Goal: Task Accomplishment & Management: Complete application form

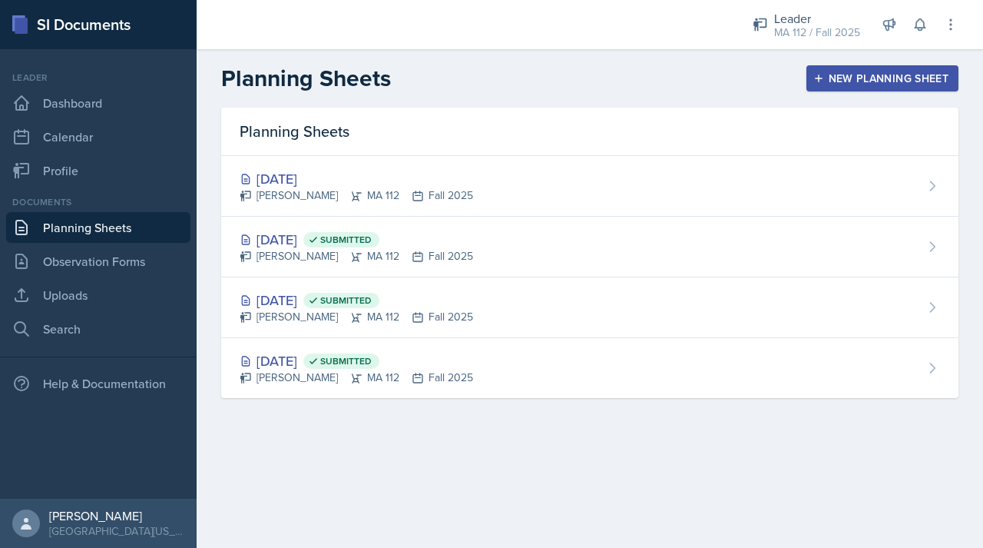
click at [841, 65] on div "Planning Sheets New Planning Sheet" at bounding box center [590, 79] width 786 height 28
click at [848, 84] on div "New Planning Sheet" at bounding box center [882, 78] width 132 height 12
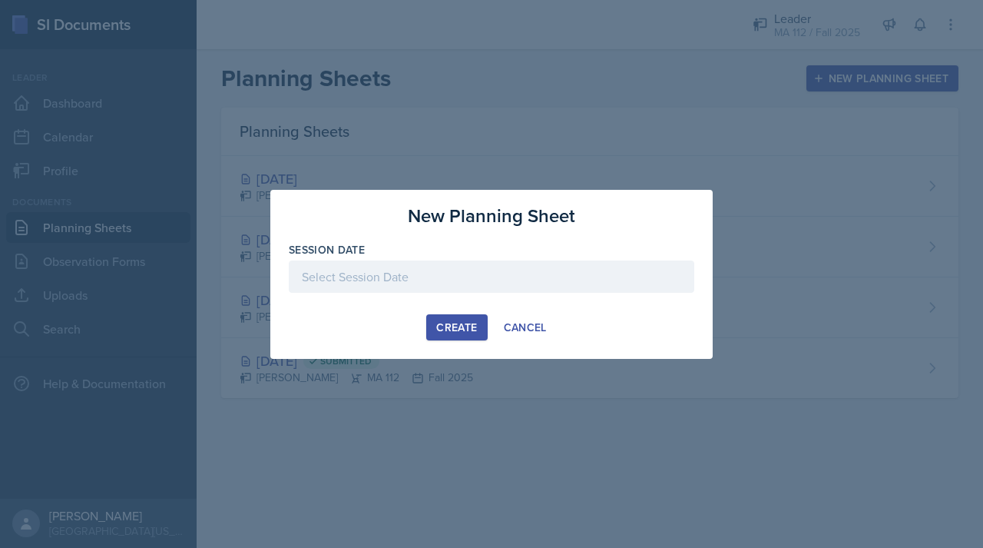
click at [432, 275] on div at bounding box center [491, 276] width 405 height 32
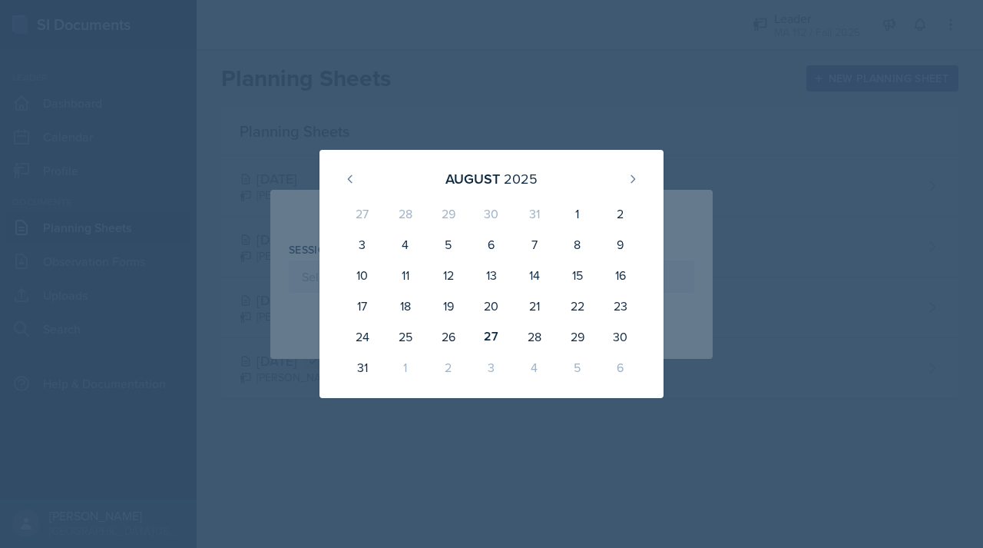
click at [445, 369] on div "2" at bounding box center [448, 367] width 43 height 31
click at [458, 367] on div "2" at bounding box center [448, 367] width 43 height 31
click at [448, 367] on div "2" at bounding box center [448, 367] width 43 height 31
click at [621, 180] on button at bounding box center [632, 179] width 25 height 25
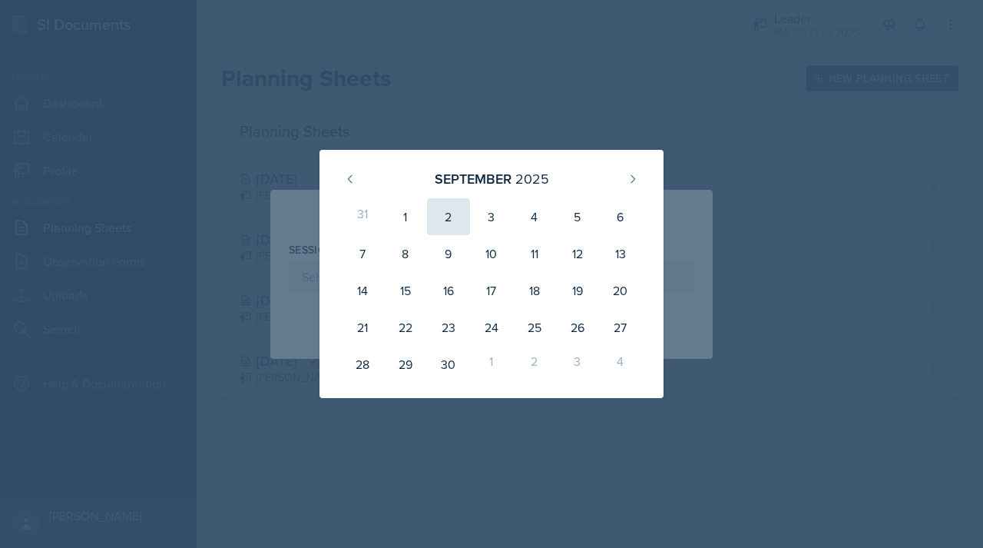
click at [445, 222] on div "2" at bounding box center [448, 216] width 43 height 37
type input "[DATE]"
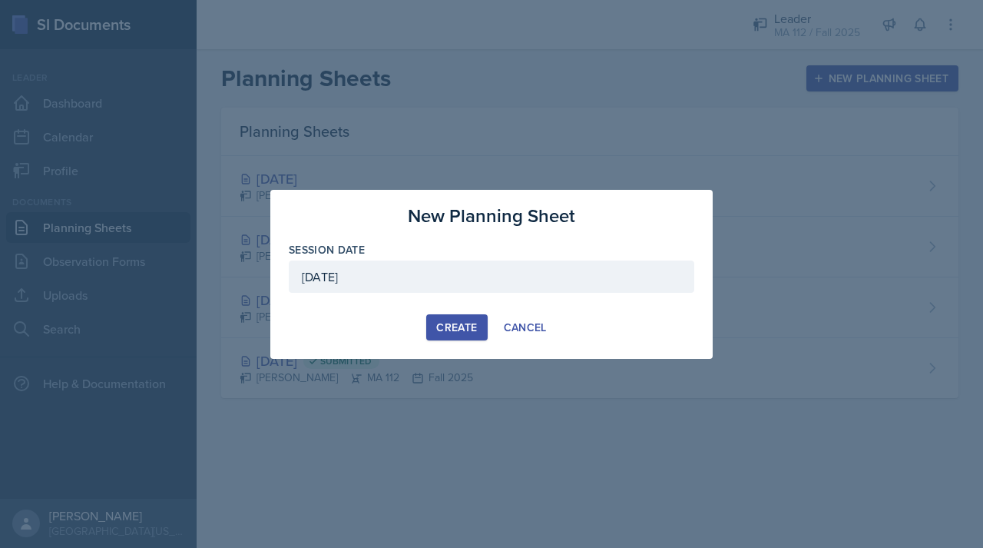
click at [471, 329] on div "Create" at bounding box center [456, 327] width 41 height 12
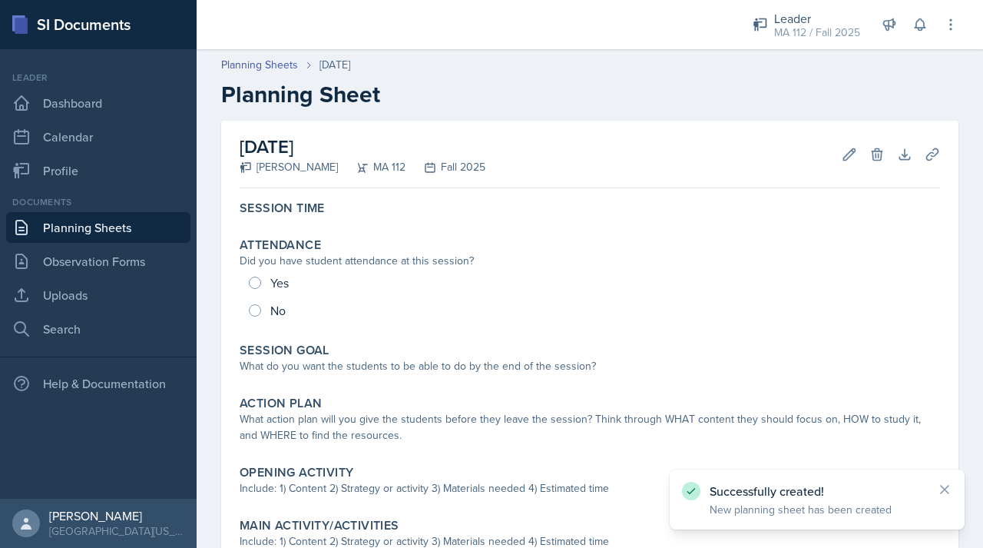
click at [115, 226] on link "Planning Sheets" at bounding box center [98, 227] width 184 height 31
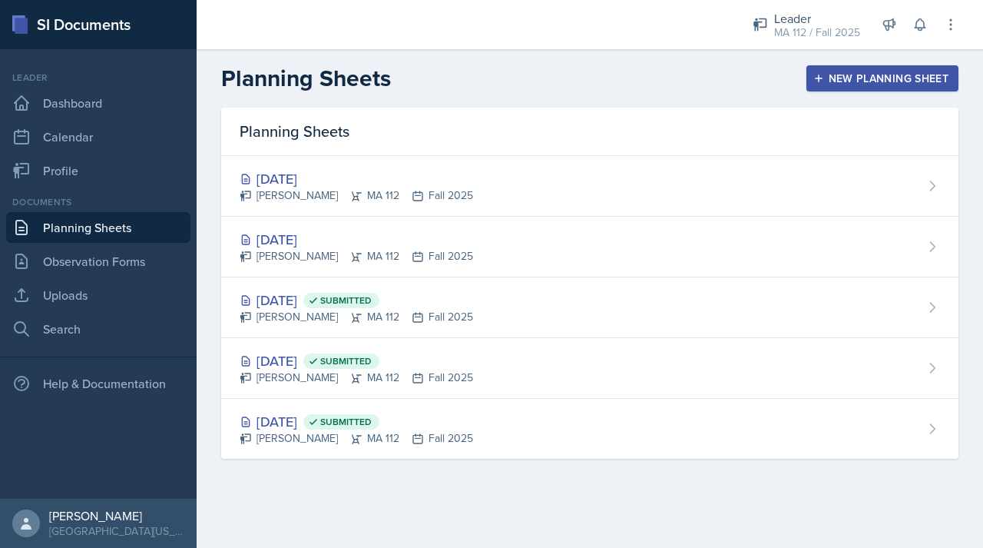
click at [819, 84] on button "New Planning Sheet" at bounding box center [882, 78] width 152 height 26
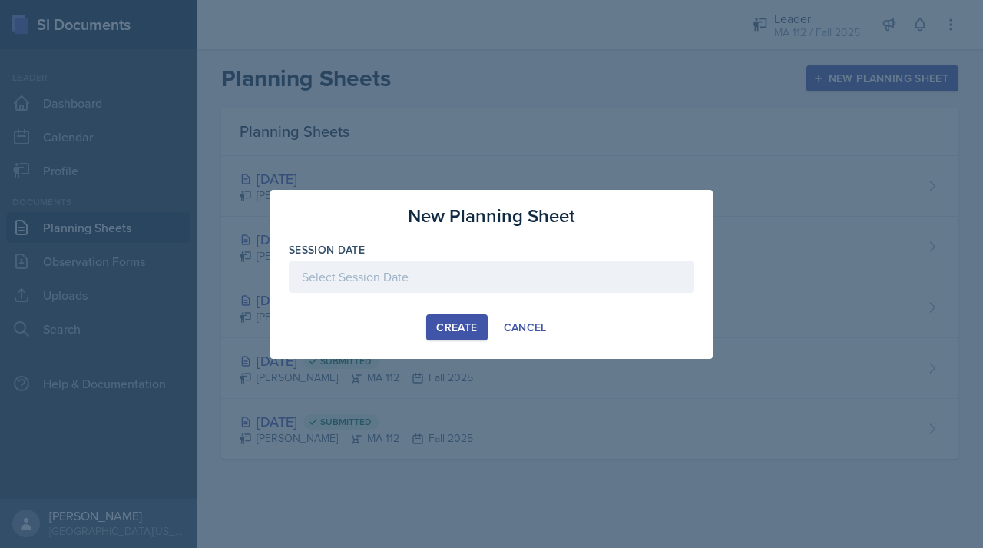
click at [463, 267] on div at bounding box center [491, 276] width 405 height 32
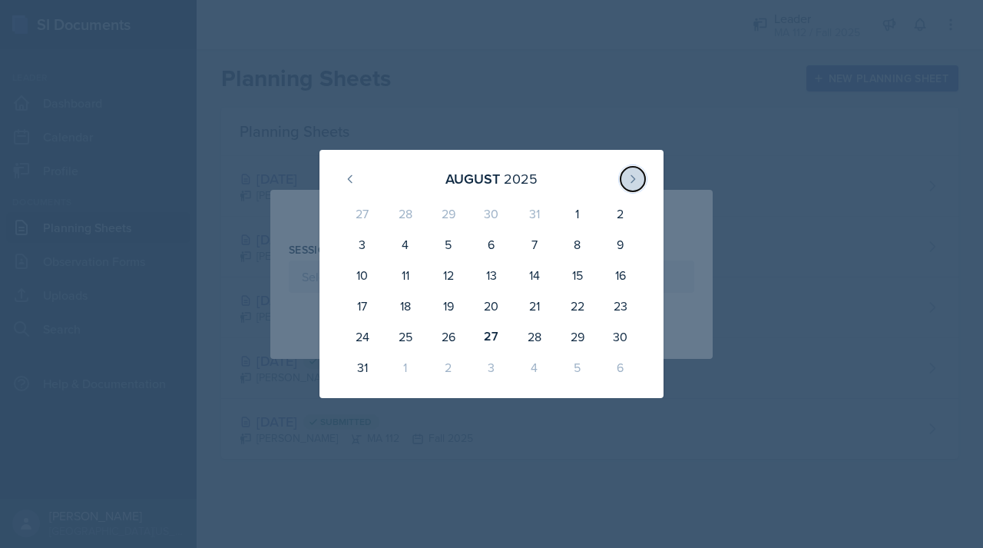
click at [637, 180] on icon at bounding box center [633, 179] width 12 height 12
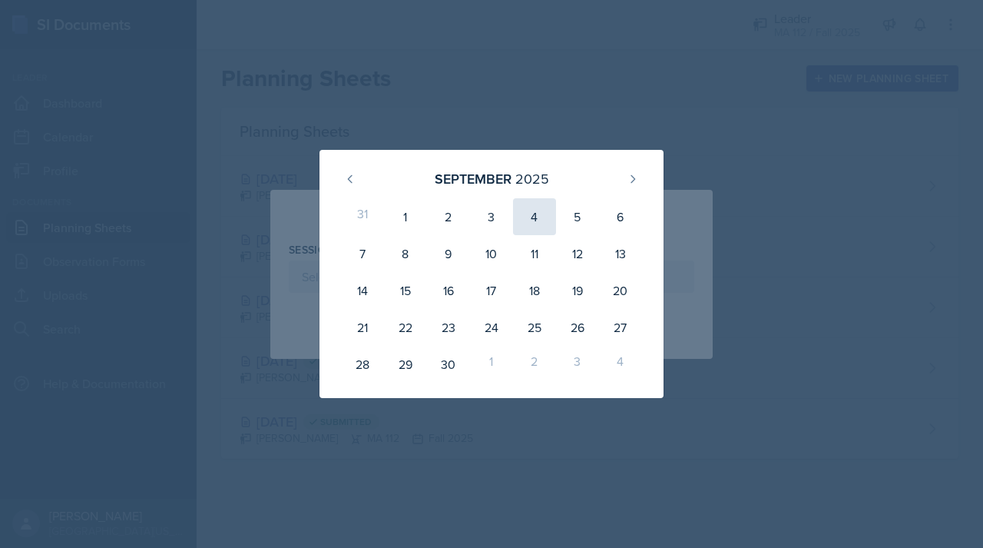
click at [531, 224] on div "4" at bounding box center [534, 216] width 43 height 37
type input "[DATE]"
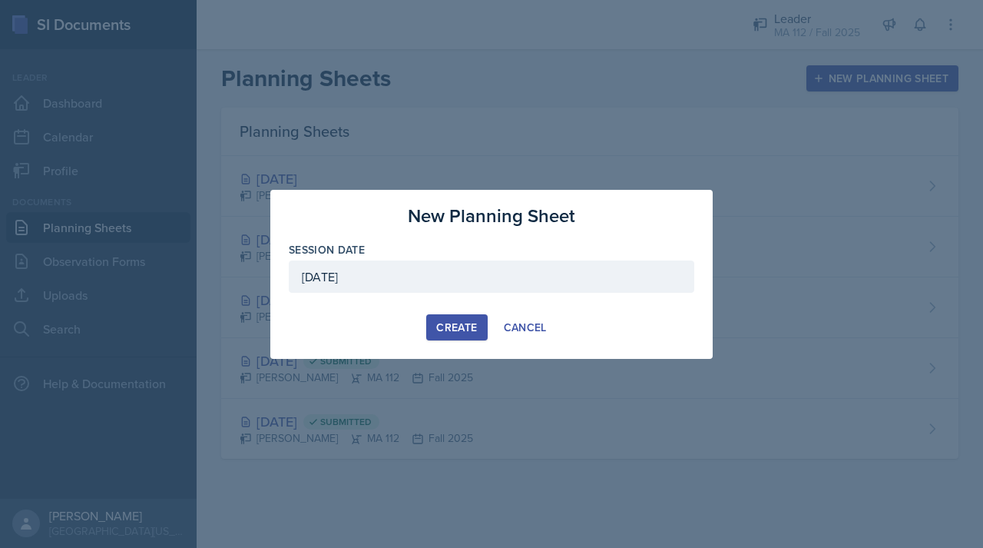
click at [463, 323] on div "Create" at bounding box center [456, 327] width 41 height 12
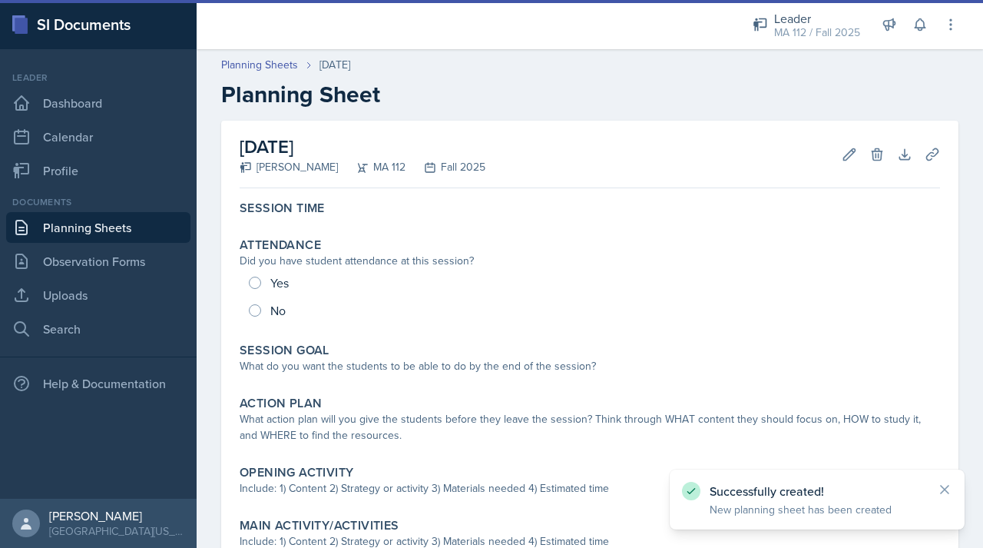
click at [104, 226] on link "Planning Sheets" at bounding box center [98, 227] width 184 height 31
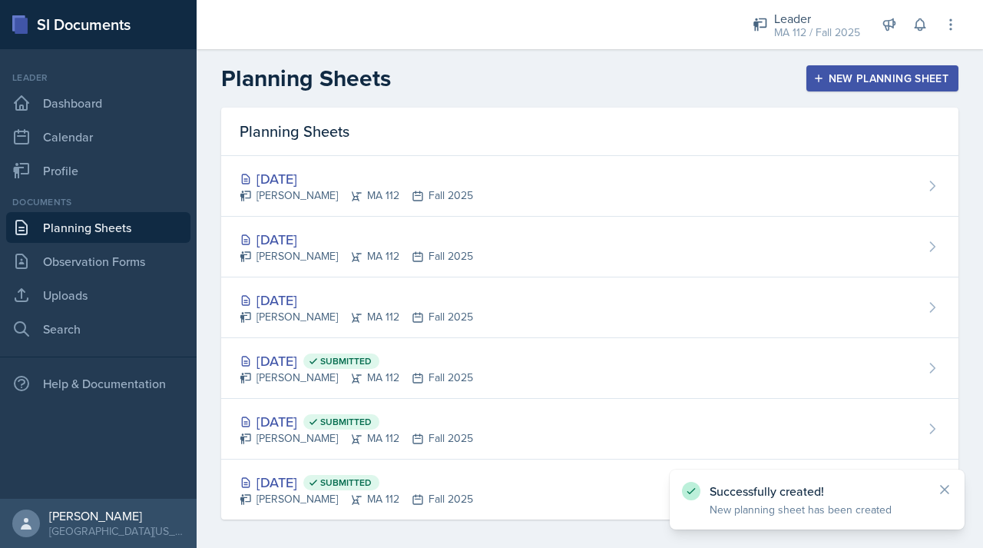
click at [815, 75] on icon "button" at bounding box center [819, 78] width 8 height 8
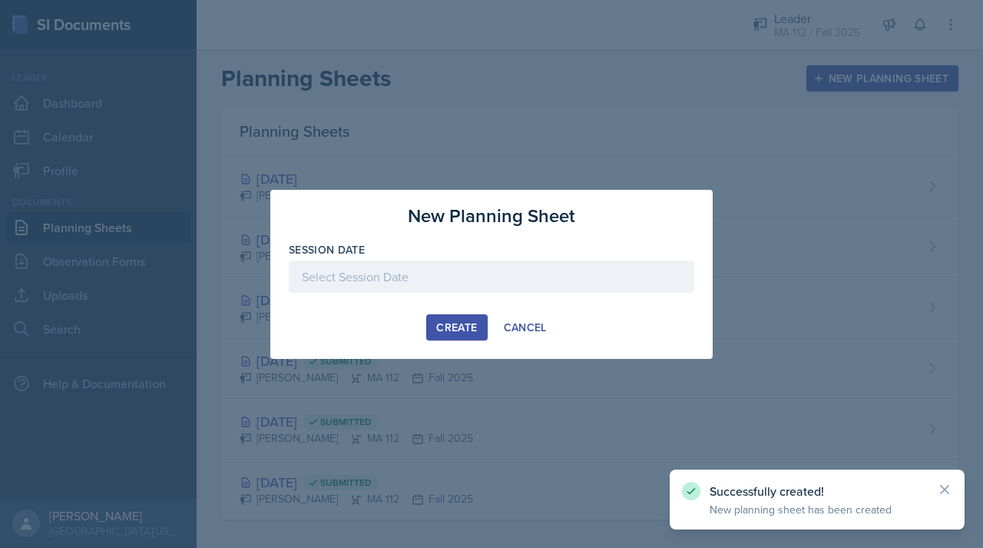
click at [445, 269] on div at bounding box center [491, 276] width 405 height 32
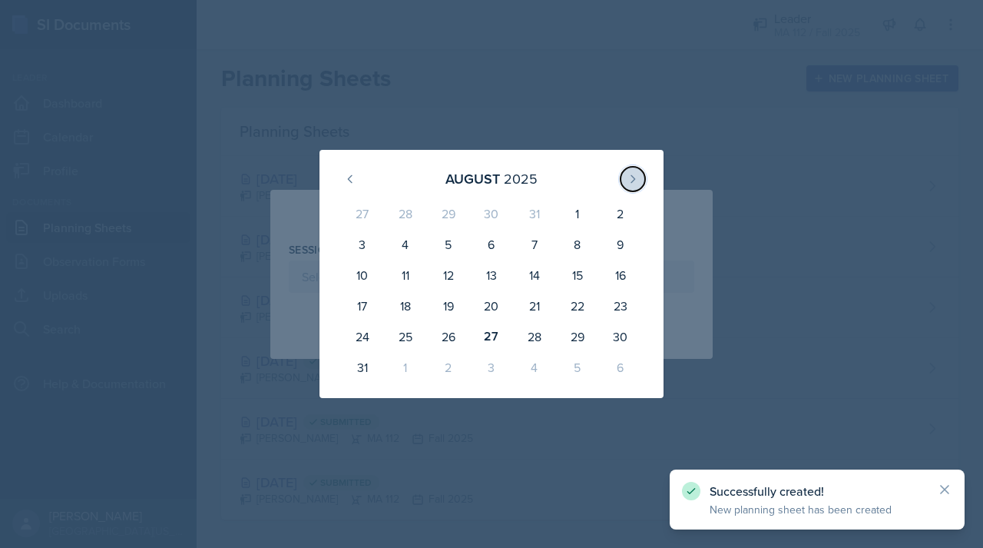
click at [643, 177] on button at bounding box center [632, 179] width 25 height 25
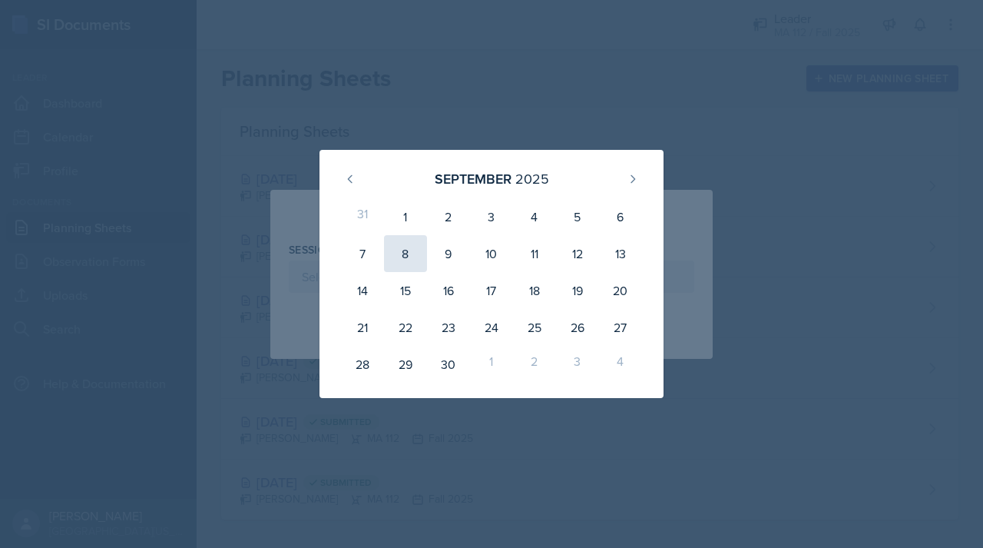
click at [404, 253] on div "8" at bounding box center [405, 253] width 43 height 37
type input "[DATE]"
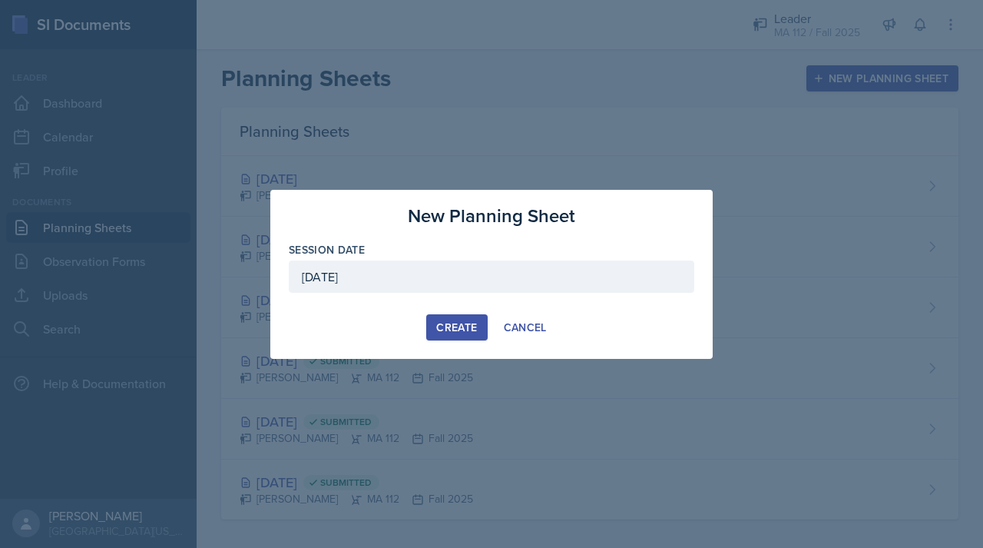
click at [442, 318] on button "Create" at bounding box center [456, 327] width 61 height 26
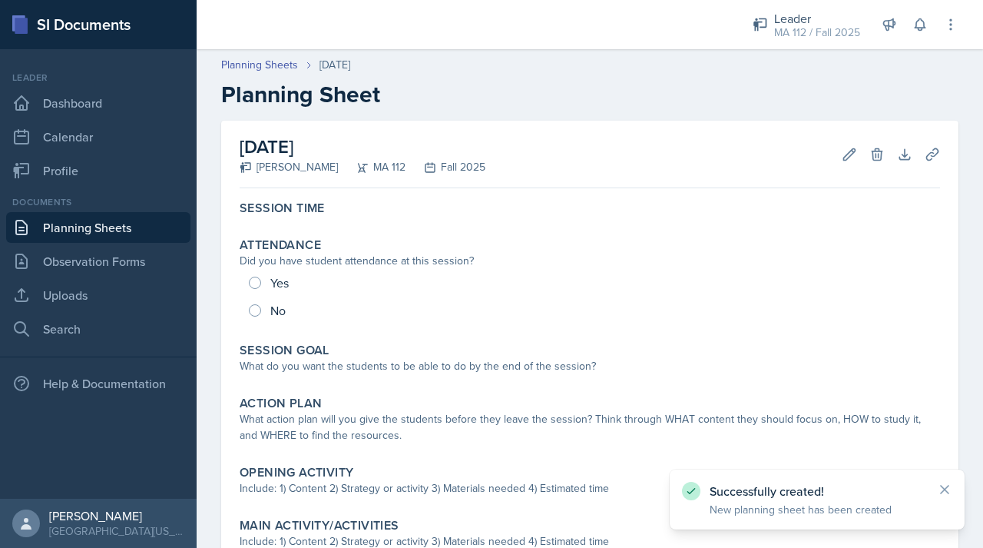
click at [119, 230] on link "Planning Sheets" at bounding box center [98, 227] width 184 height 31
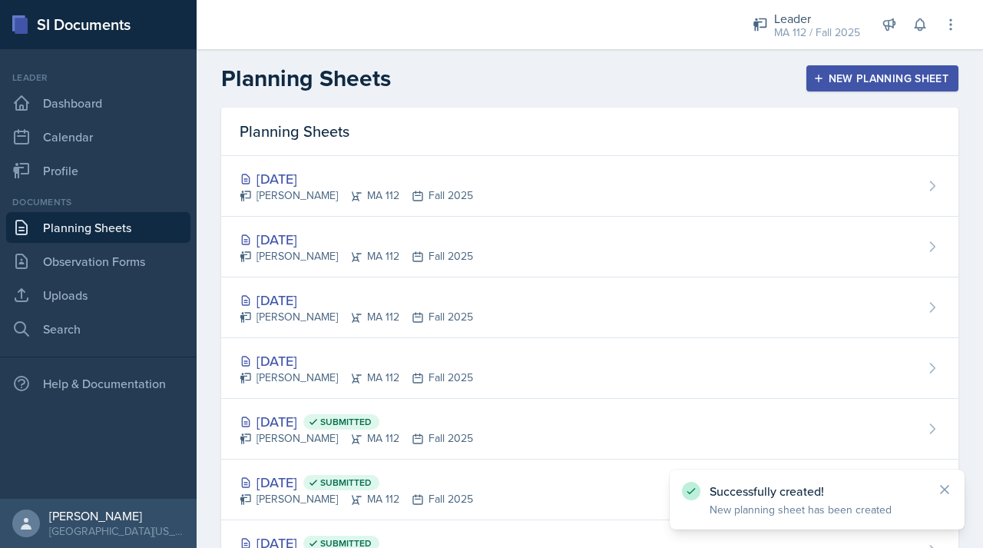
click at [822, 72] on div "New Planning Sheet" at bounding box center [882, 78] width 132 height 12
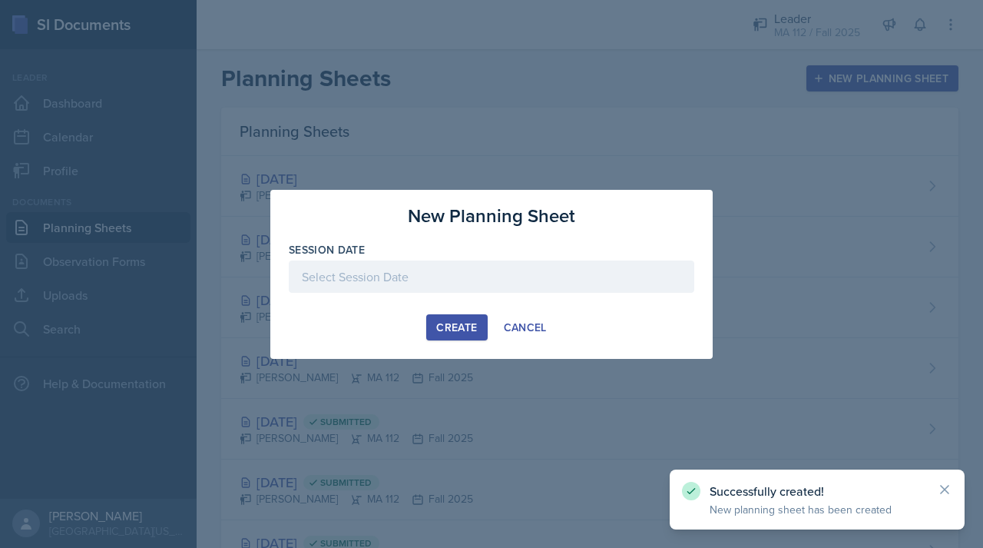
click at [455, 280] on div at bounding box center [491, 276] width 405 height 32
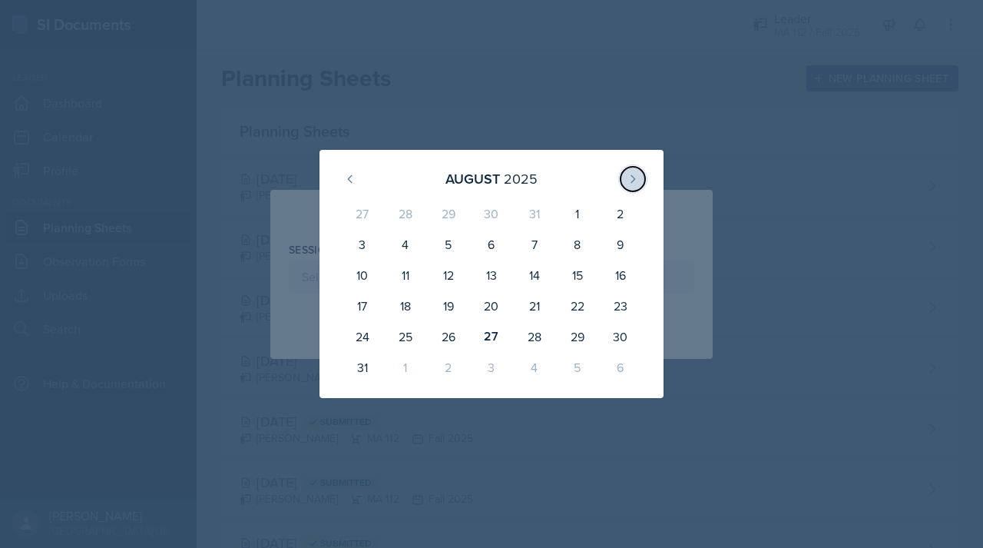
click at [637, 171] on button at bounding box center [632, 179] width 25 height 25
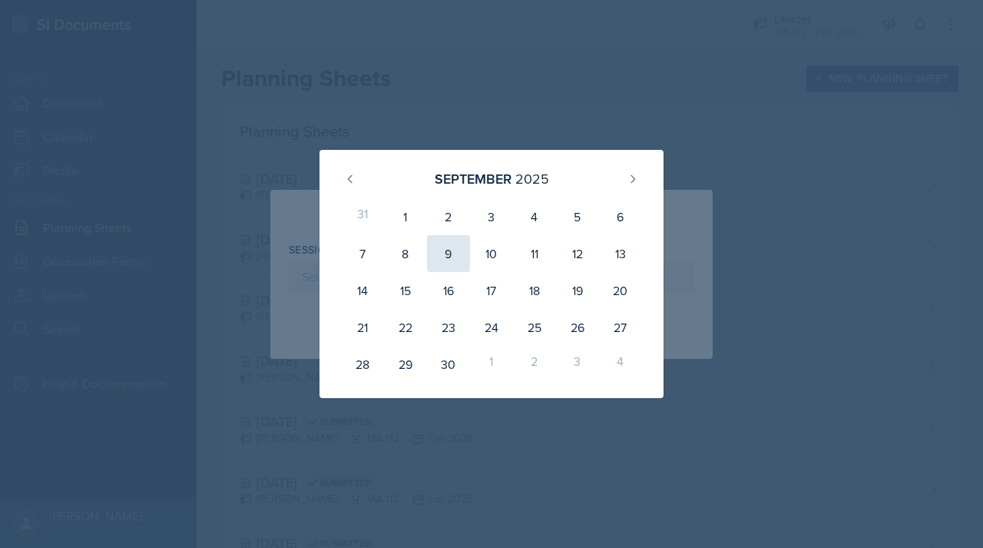
click at [455, 250] on div "9" at bounding box center [448, 253] width 43 height 37
type input "[DATE]"
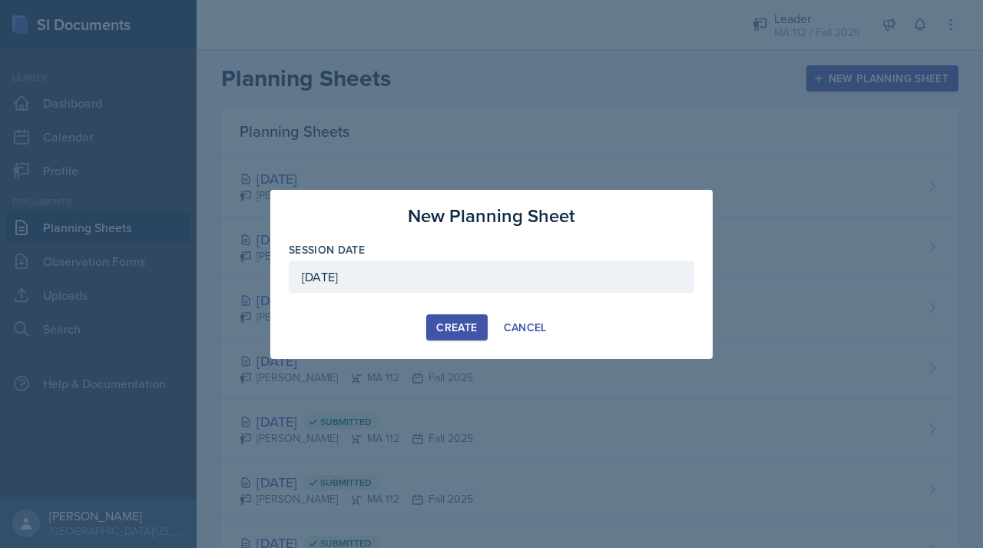
click at [465, 321] on div "Create" at bounding box center [456, 327] width 41 height 12
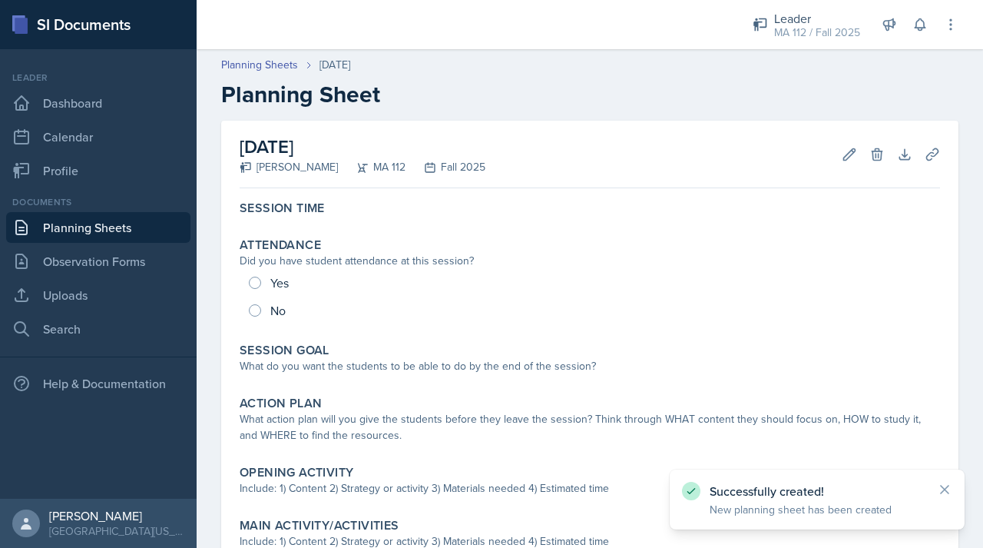
click at [130, 233] on link "Planning Sheets" at bounding box center [98, 227] width 184 height 31
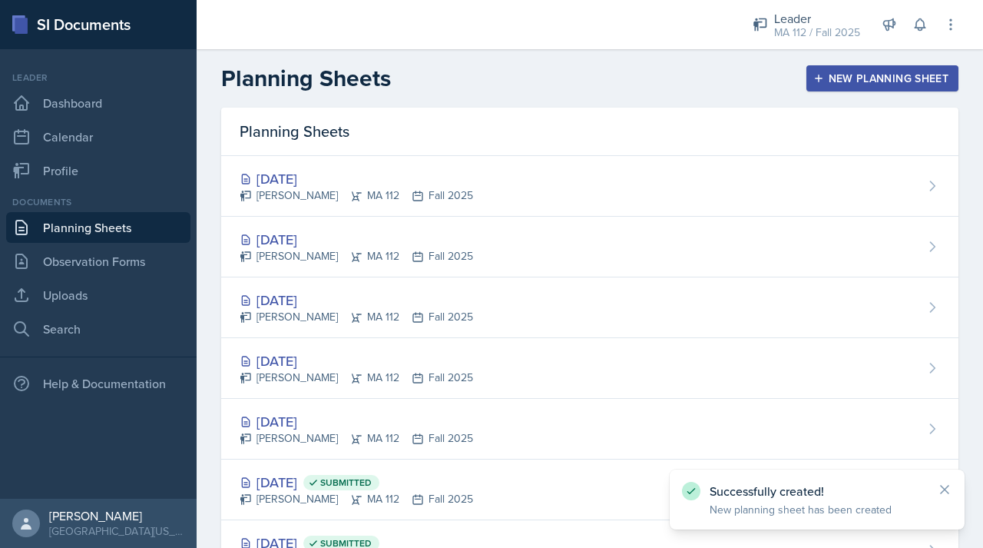
click at [869, 74] on div "New Planning Sheet" at bounding box center [882, 78] width 132 height 12
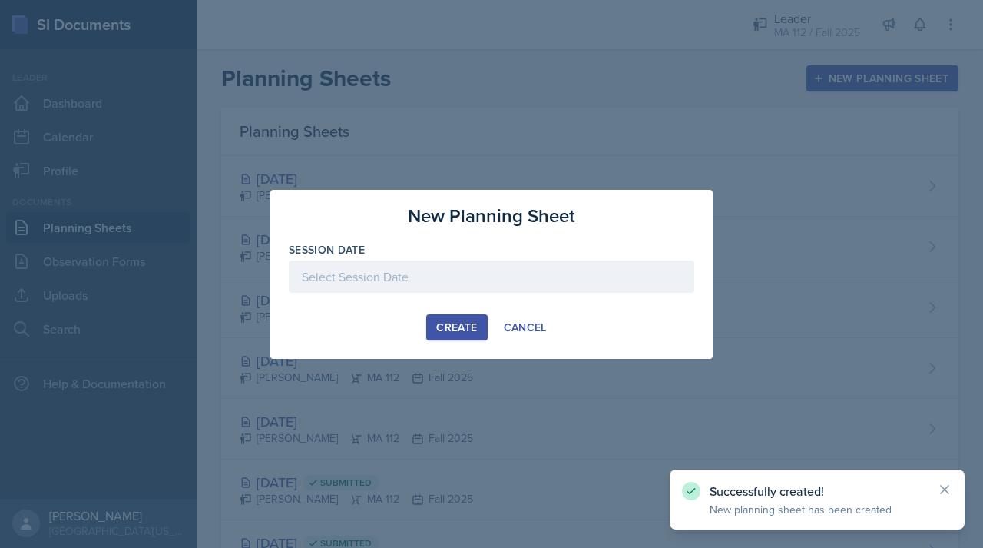
click at [442, 285] on div at bounding box center [491, 276] width 405 height 32
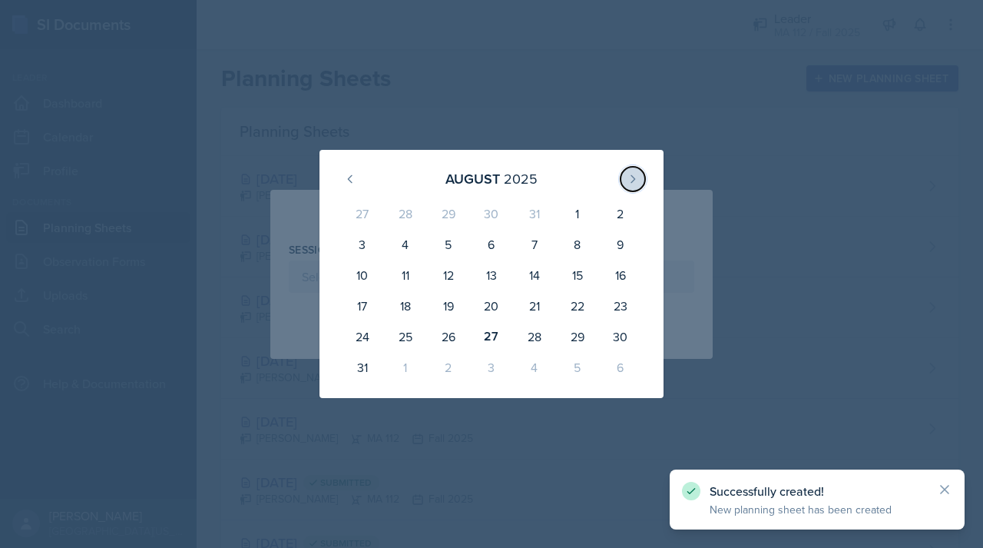
click at [637, 180] on icon at bounding box center [633, 179] width 12 height 12
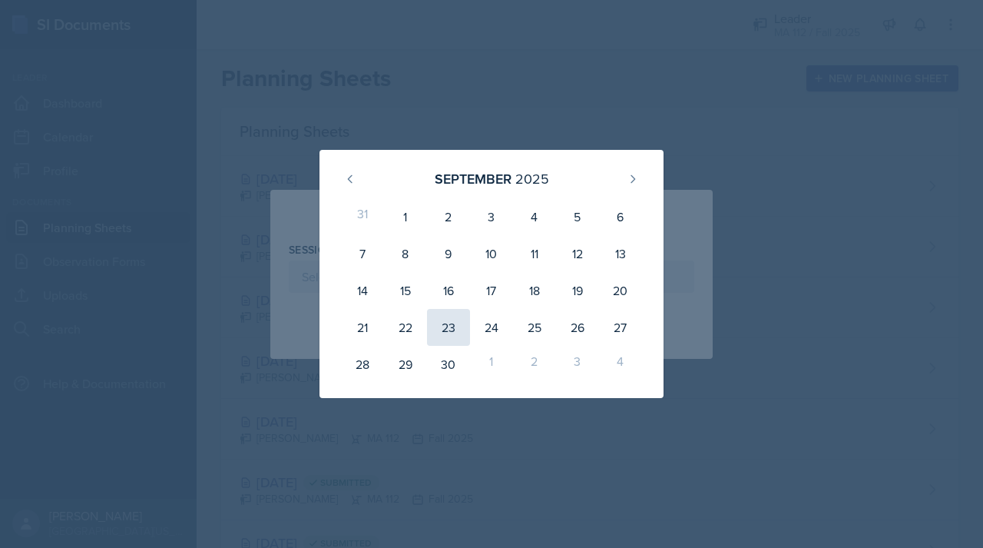
click at [446, 335] on div "23" at bounding box center [448, 327] width 43 height 37
type input "[DATE]"
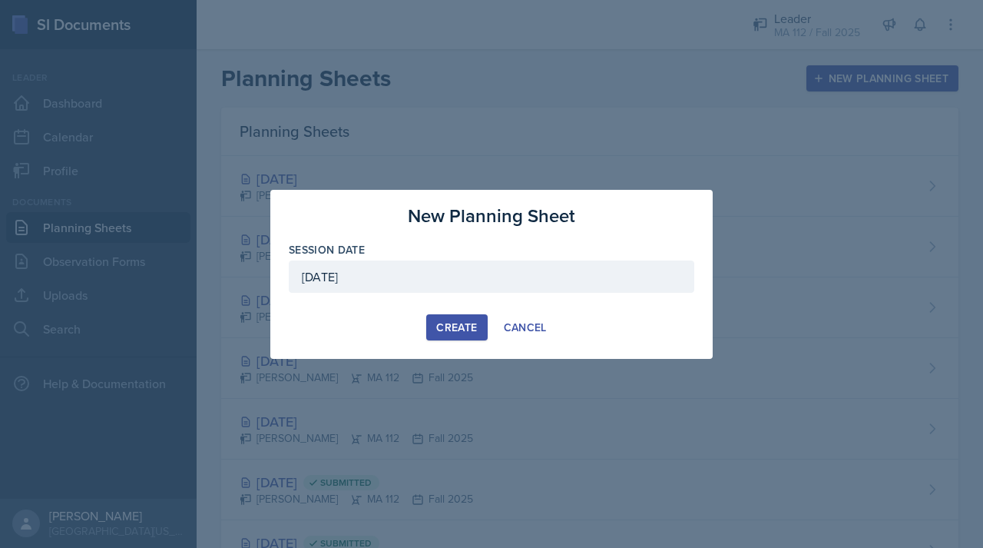
click at [461, 323] on div "Create" at bounding box center [456, 327] width 41 height 12
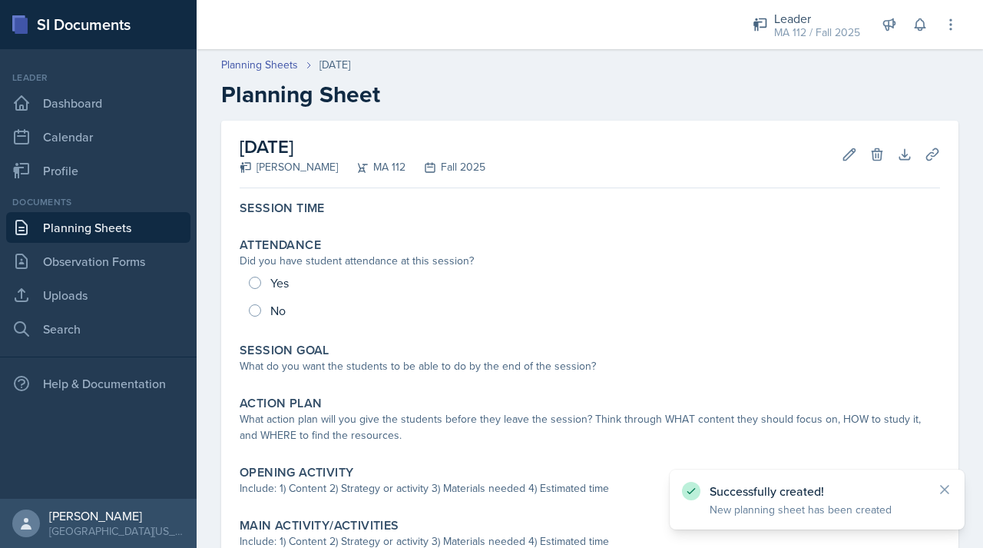
click at [138, 227] on link "Planning Sheets" at bounding box center [98, 227] width 184 height 31
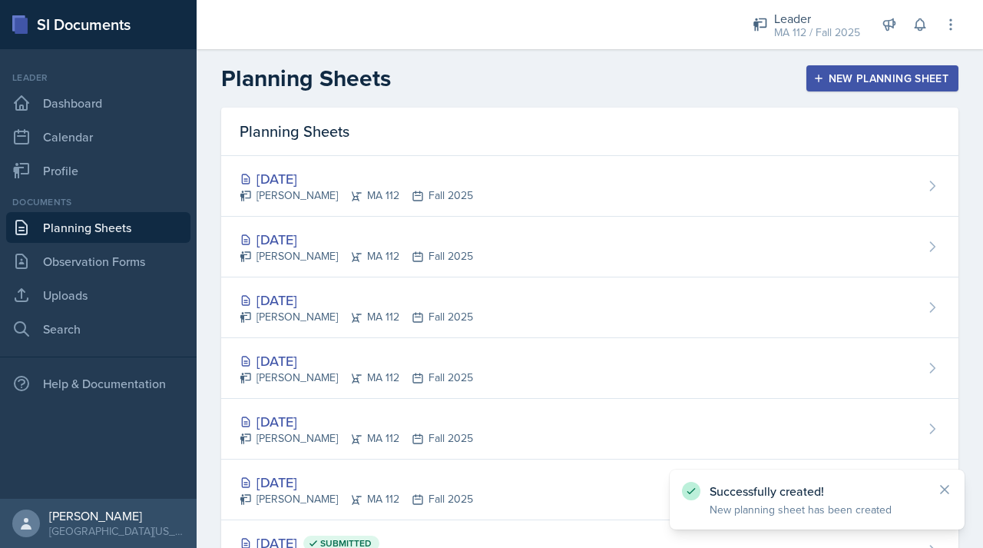
click at [836, 78] on div "New Planning Sheet" at bounding box center [882, 78] width 132 height 12
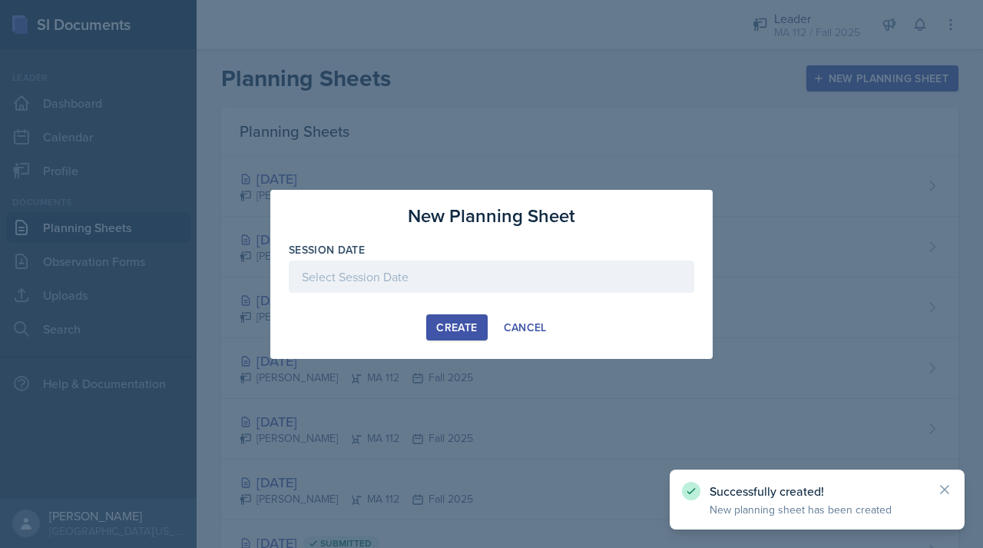
click at [432, 287] on div at bounding box center [491, 276] width 405 height 32
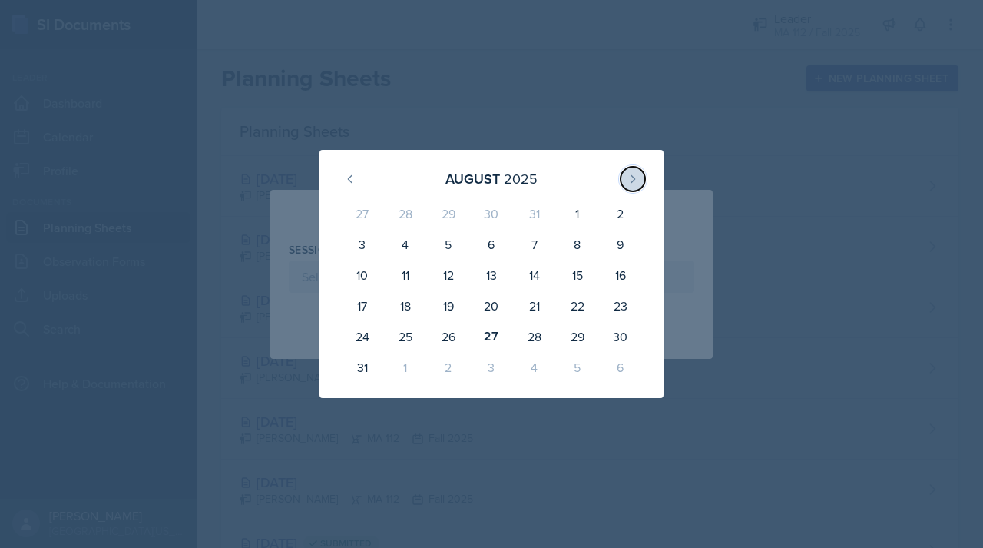
click at [637, 174] on icon at bounding box center [633, 179] width 12 height 12
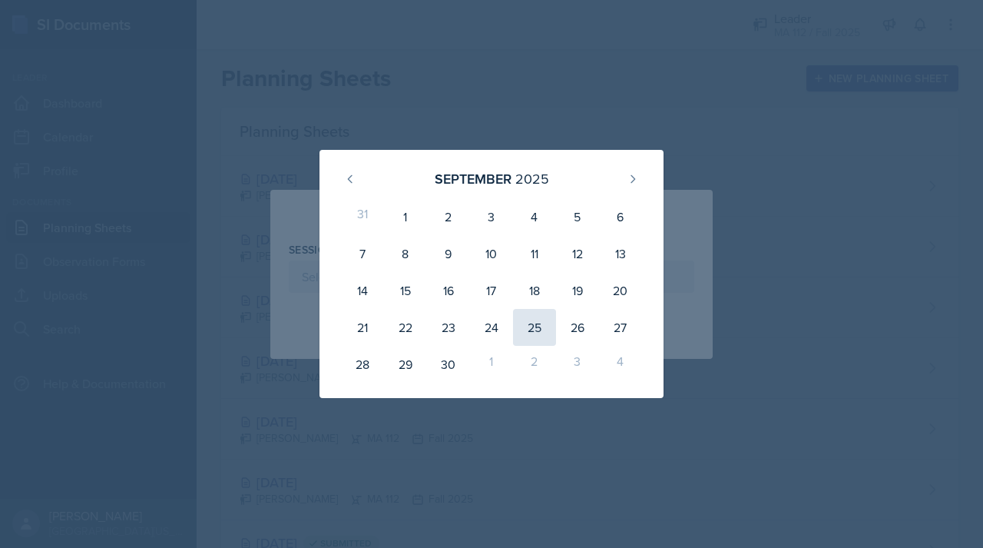
click at [525, 326] on div "25" at bounding box center [534, 327] width 43 height 37
type input "[DATE]"
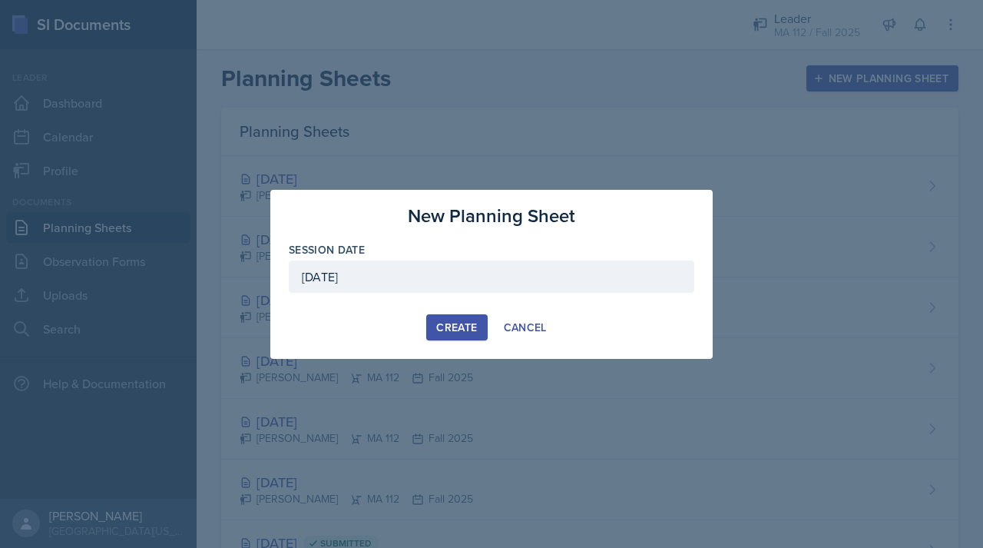
click at [453, 318] on button "Create" at bounding box center [456, 327] width 61 height 26
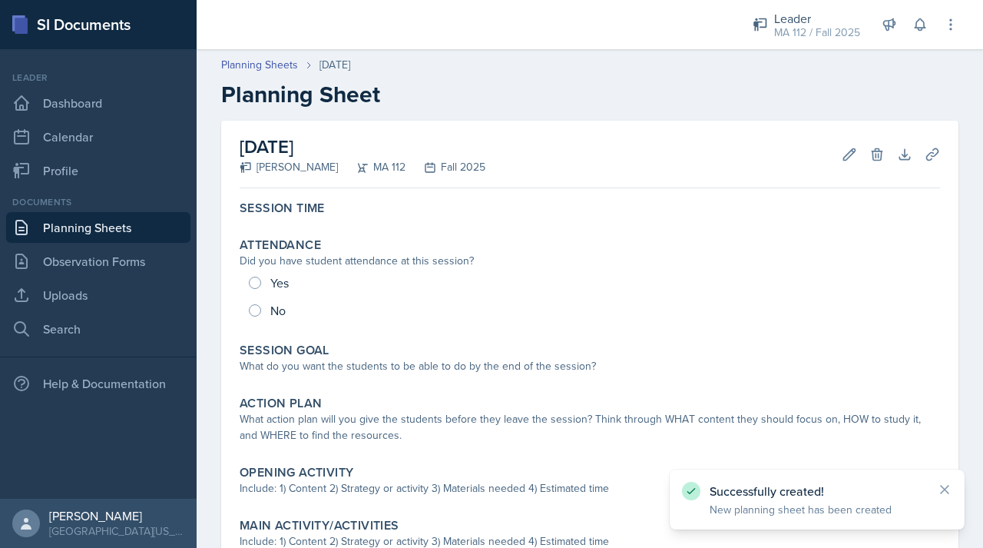
click at [74, 234] on link "Planning Sheets" at bounding box center [98, 227] width 184 height 31
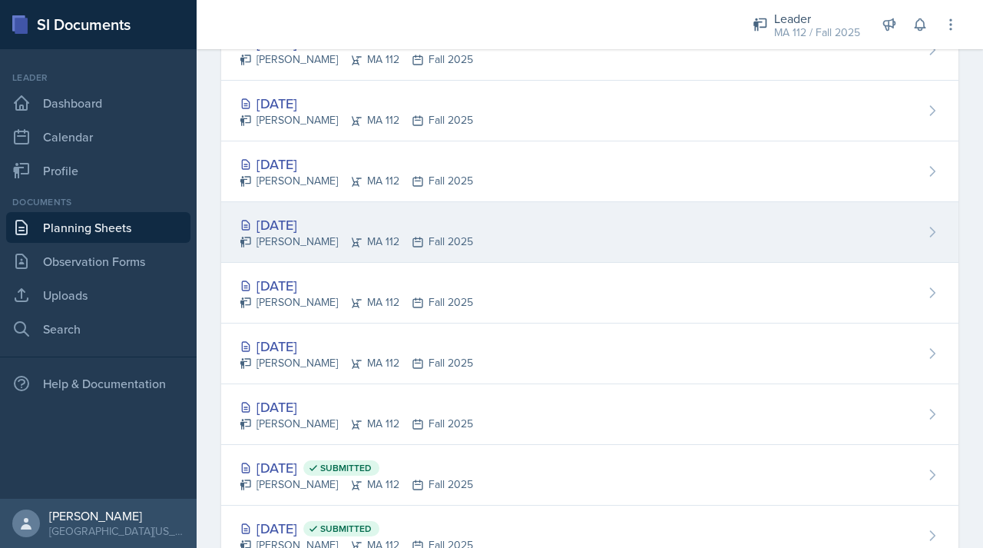
scroll to position [130, 0]
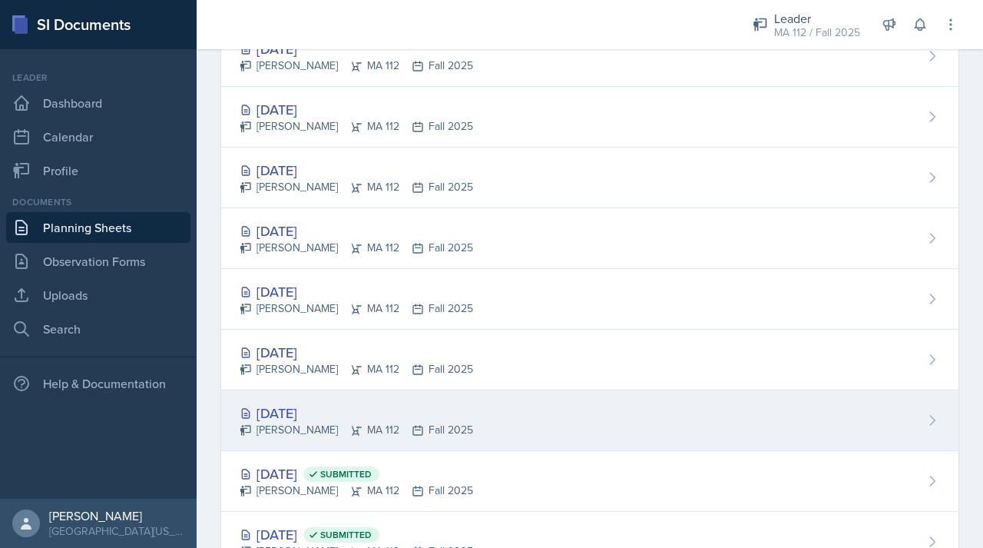
click at [324, 418] on div "[DATE]" at bounding box center [356, 412] width 233 height 21
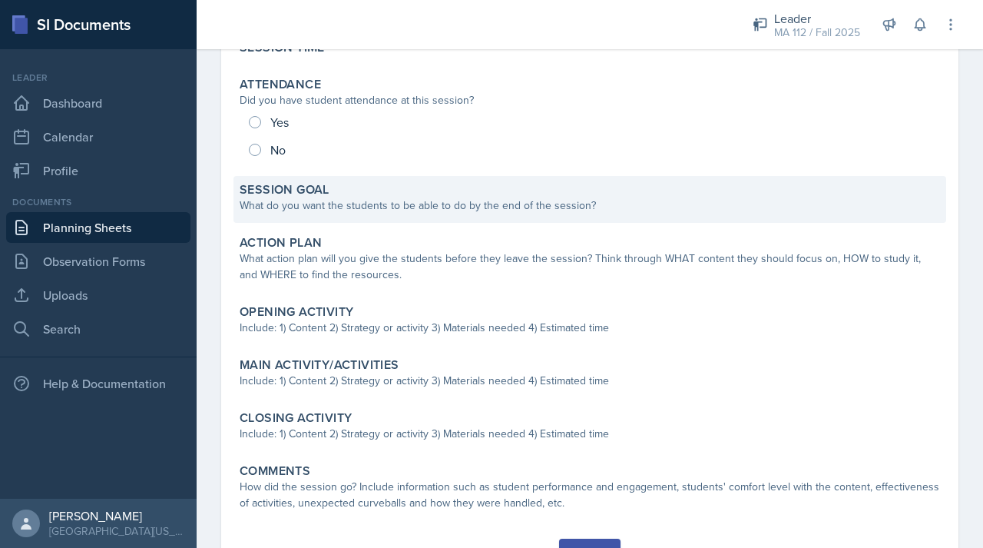
scroll to position [164, 0]
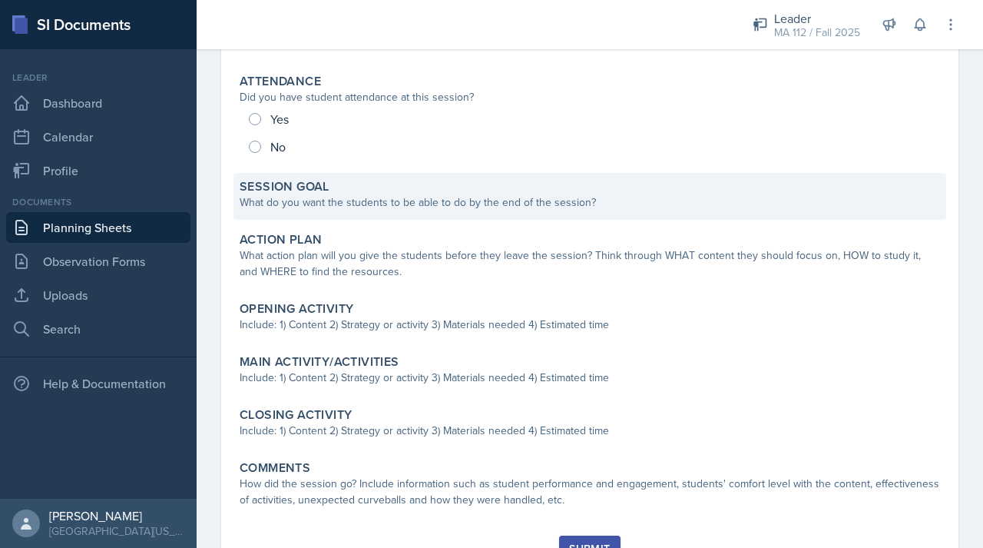
click at [468, 195] on div "What do you want the students to be able to do by the end of the session?" at bounding box center [590, 202] width 700 height 16
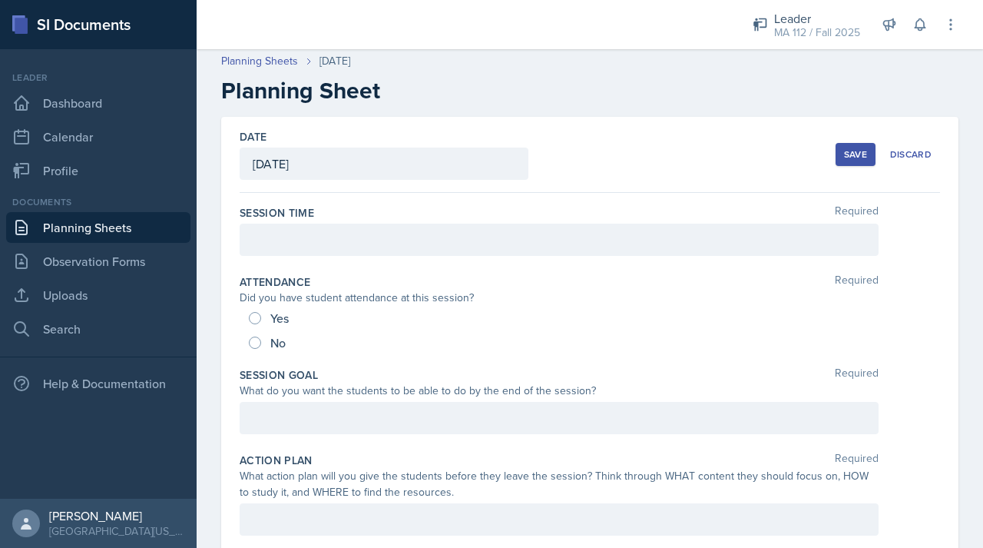
scroll to position [31, 0]
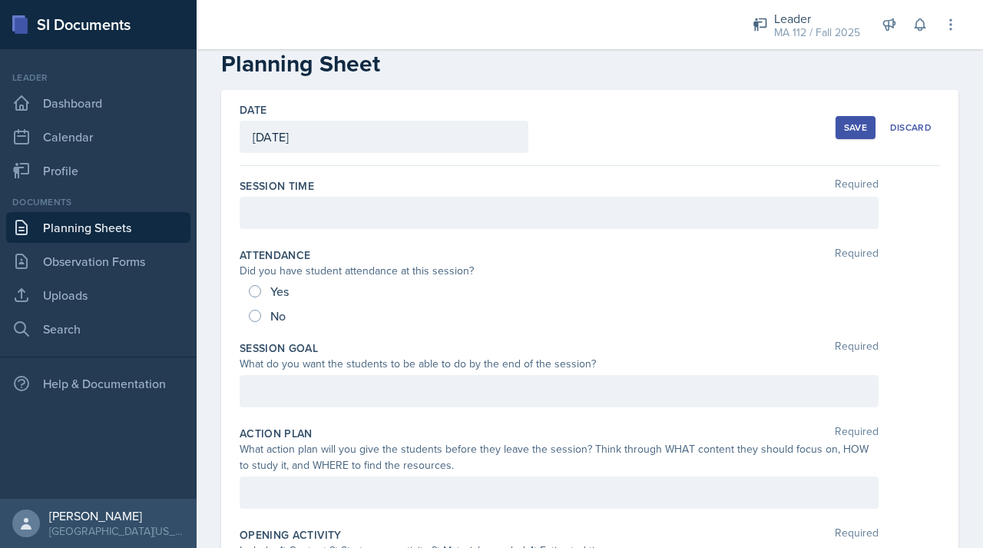
click at [326, 222] on p at bounding box center [559, 212] width 613 height 18
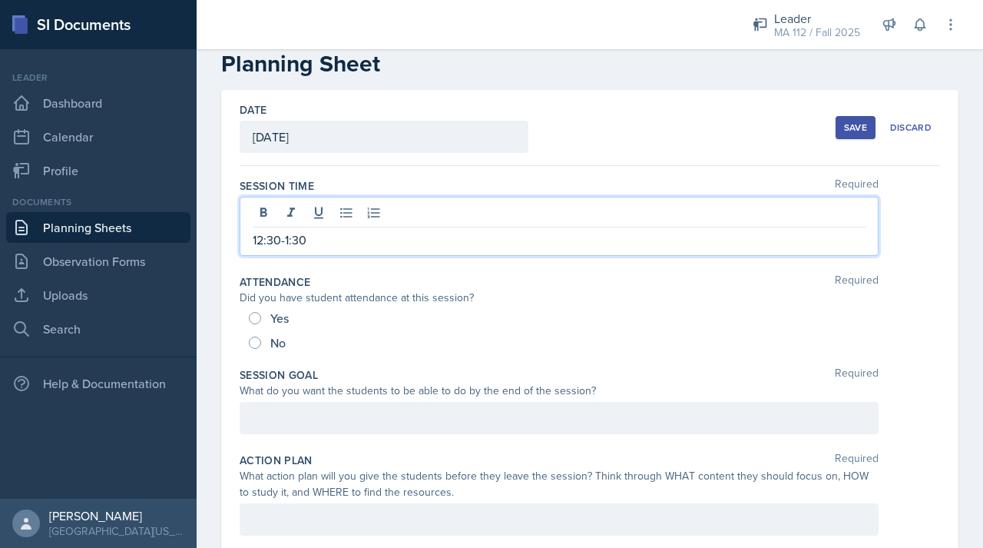
click at [301, 420] on div at bounding box center [559, 418] width 639 height 32
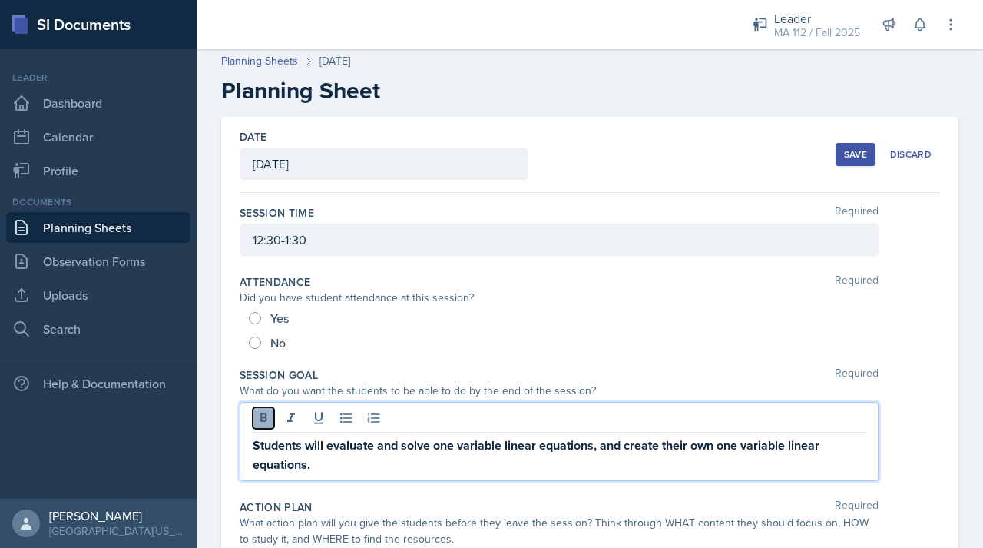
click at [258, 415] on icon at bounding box center [263, 417] width 15 height 15
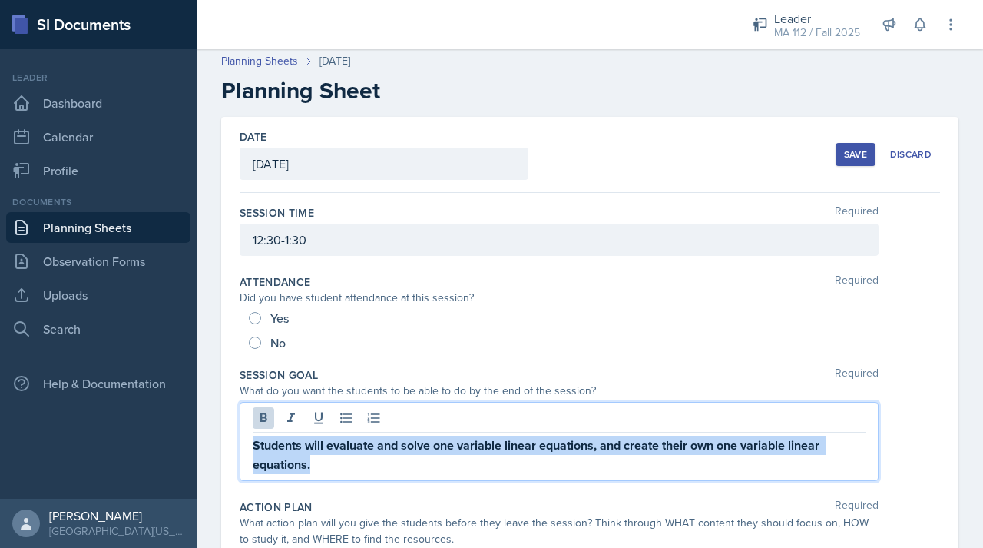
drag, startPoint x: 326, startPoint y: 466, endPoint x: 248, endPoint y: 447, distance: 80.6
click at [248, 448] on div "Students will evaluate and solve one variable linear equations, and create thei…" at bounding box center [559, 441] width 639 height 79
click at [266, 420] on icon at bounding box center [263, 416] width 7 height 9
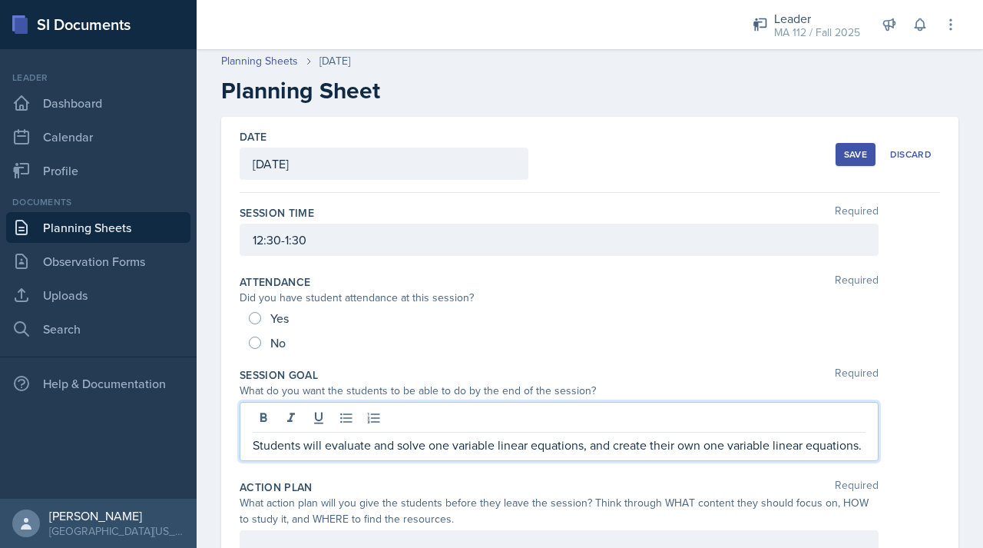
click at [316, 454] on p "Students will evaluate and solve one variable linear equations, and create thei…" at bounding box center [559, 444] width 613 height 18
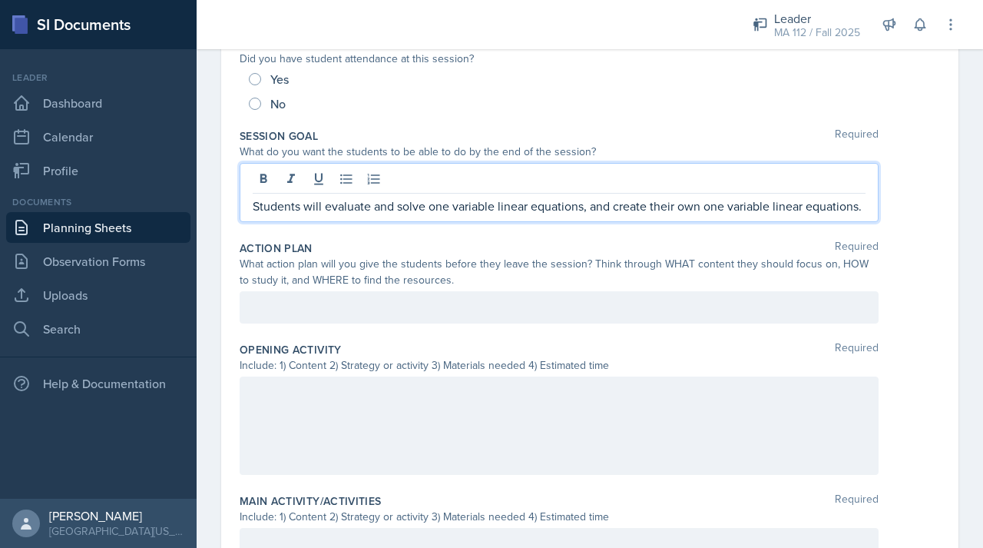
click at [327, 316] on p at bounding box center [559, 307] width 613 height 18
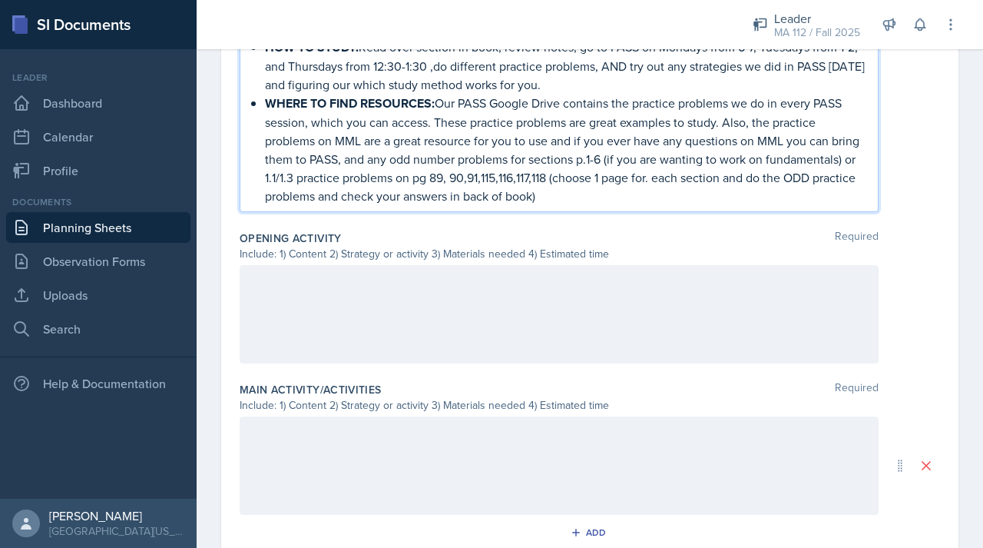
click at [333, 348] on div at bounding box center [559, 314] width 639 height 98
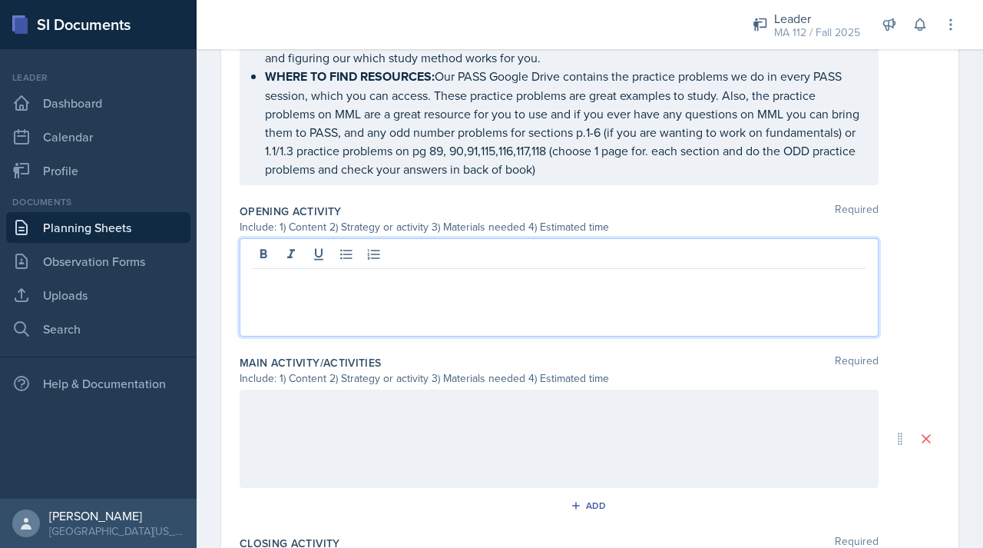
scroll to position [522, 0]
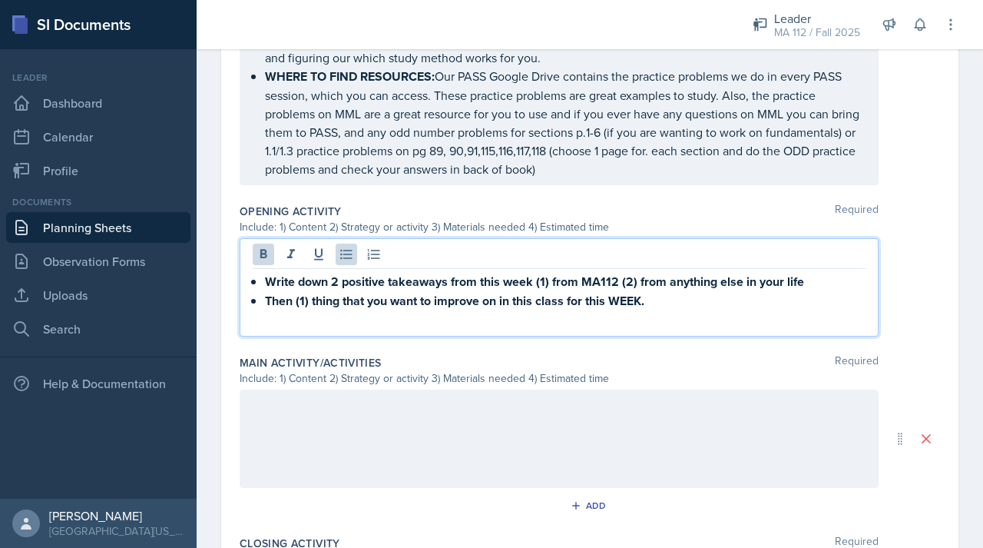
click at [265, 290] on strong "Write down 2 positive takeaways from this week (1) from MA112 (2) from anything…" at bounding box center [534, 282] width 539 height 18
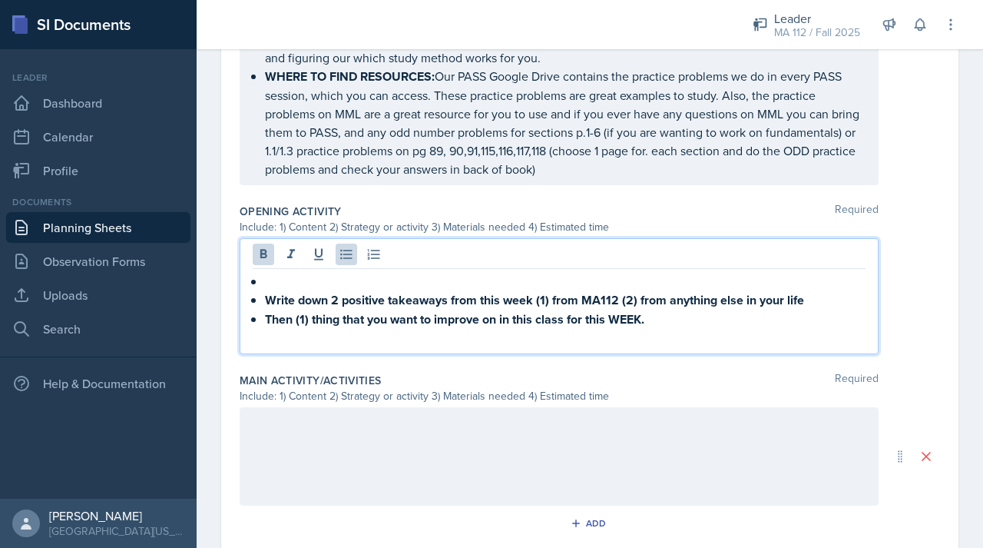
click at [260, 293] on div "Write down 2 positive takeaways from this week (1) from MA112 (2) from anything…" at bounding box center [559, 309] width 613 height 75
click at [261, 258] on icon at bounding box center [263, 253] width 7 height 9
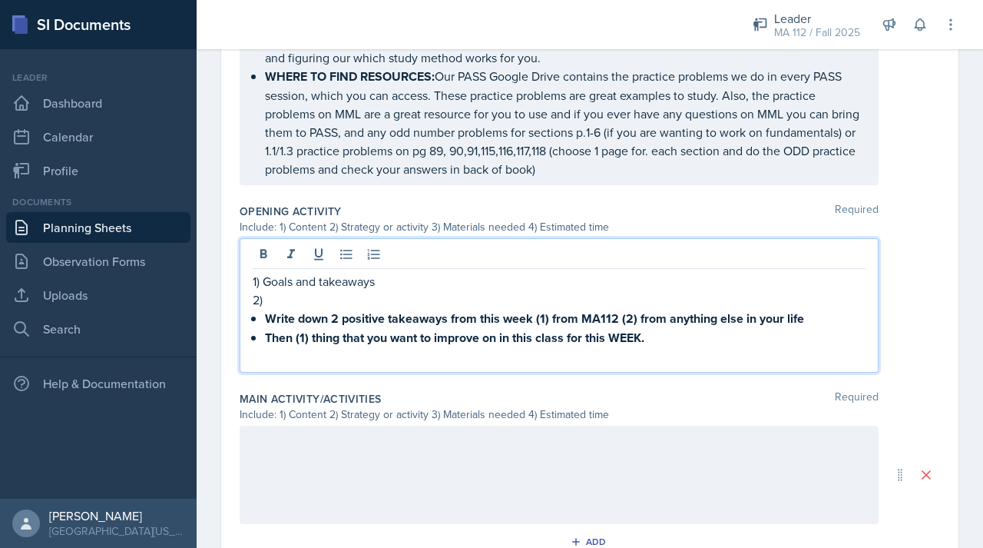
click at [263, 339] on div "1) Goals and takeaways 2) Write down 2 positive takeaways from this week (1) fr…" at bounding box center [559, 319] width 613 height 94
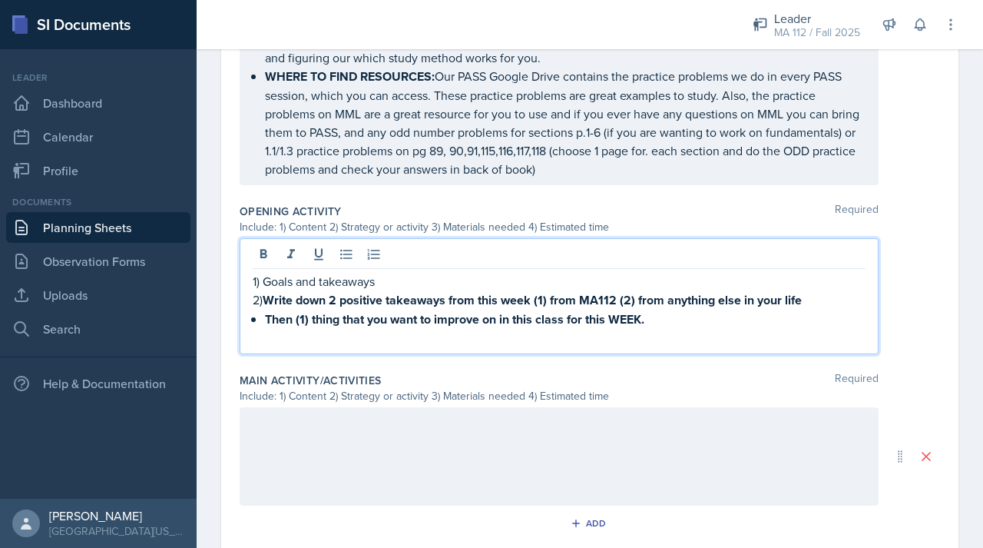
click at [266, 328] on strong "Then (1) thing that you want to improve on in this class for this WEEK." at bounding box center [454, 319] width 379 height 18
drag, startPoint x: 645, startPoint y: 343, endPoint x: 262, endPoint y: 314, distance: 384.3
click at [263, 314] on p "2) Write down 2 positive takeaways from this week (1) from MA112 (2) from anyth…" at bounding box center [559, 309] width 613 height 38
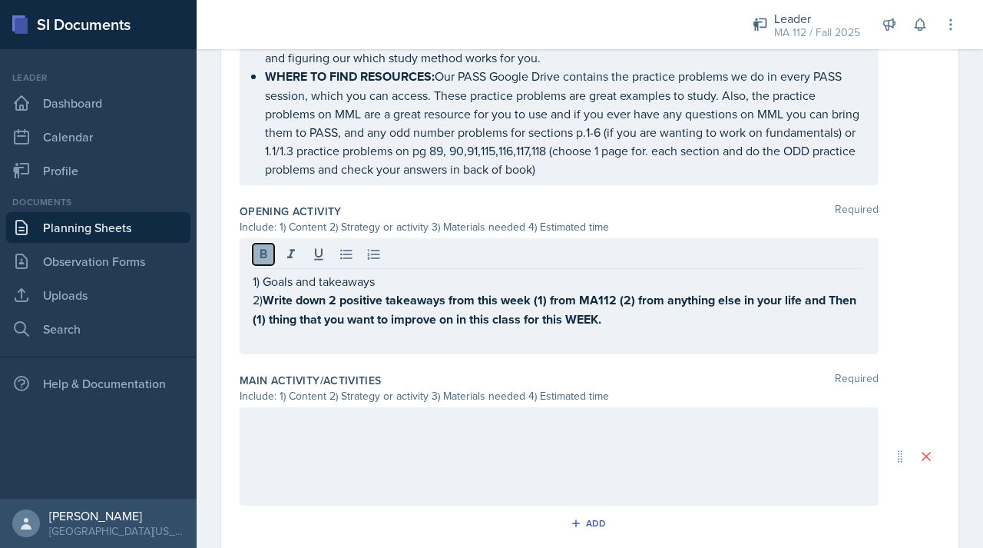
click at [264, 265] on button at bounding box center [264, 254] width 22 height 22
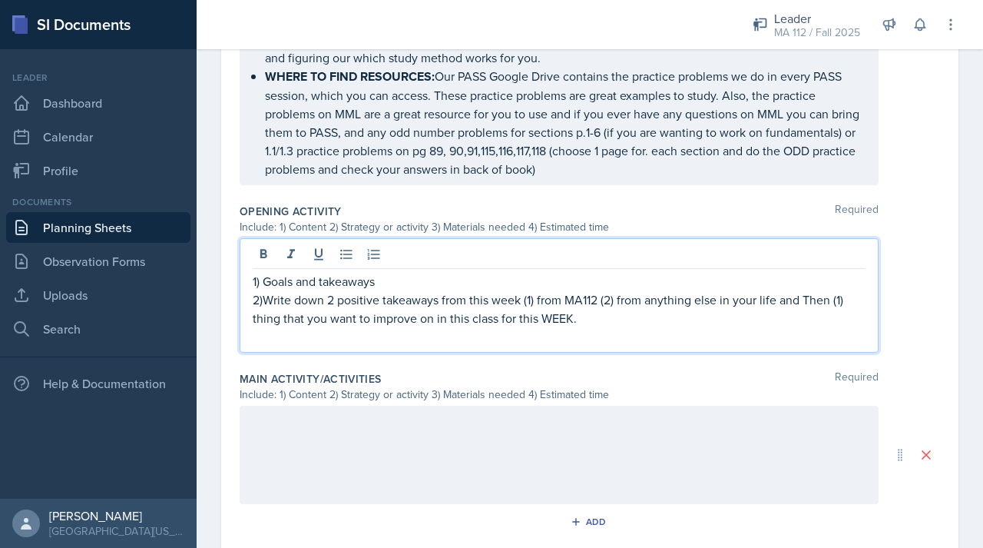
click at [601, 346] on p at bounding box center [559, 336] width 613 height 18
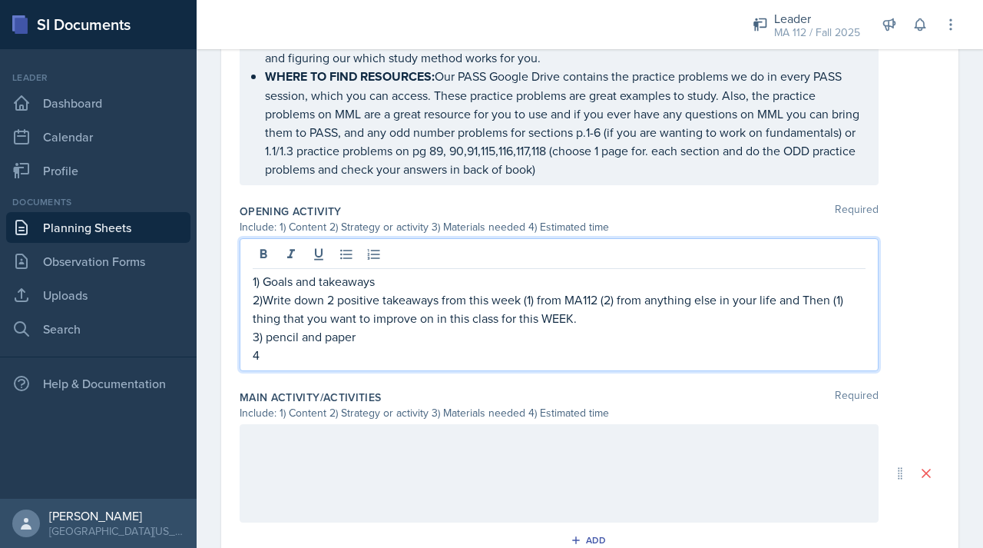
click at [323, 364] on p "4" at bounding box center [559, 355] width 613 height 18
click at [334, 468] on div at bounding box center [559, 473] width 639 height 98
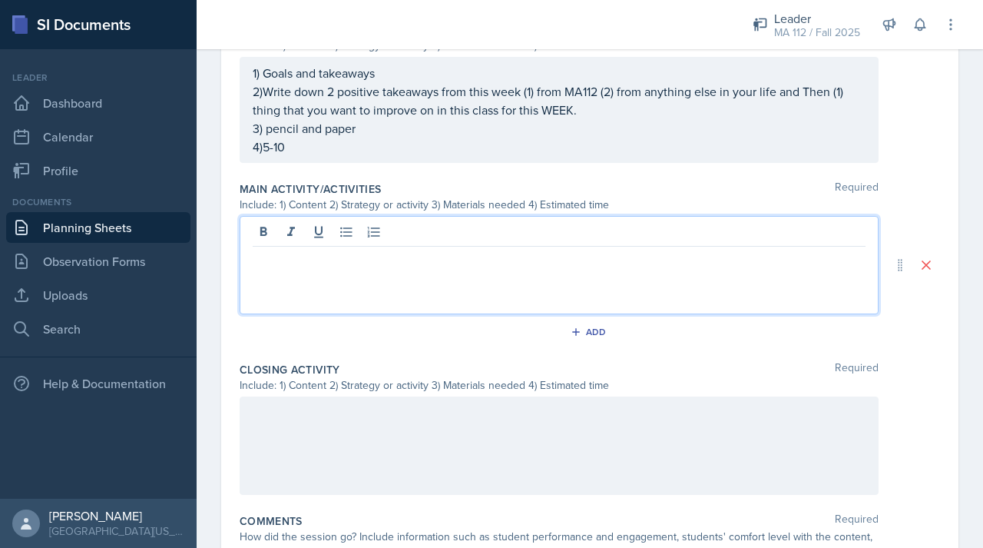
scroll to position [830, 0]
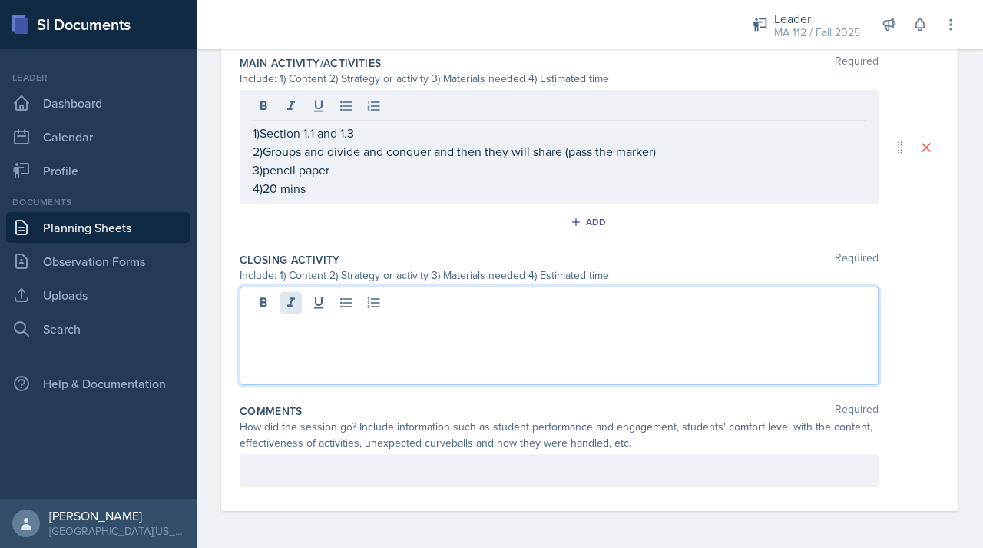
click at [300, 311] on div at bounding box center [559, 335] width 639 height 98
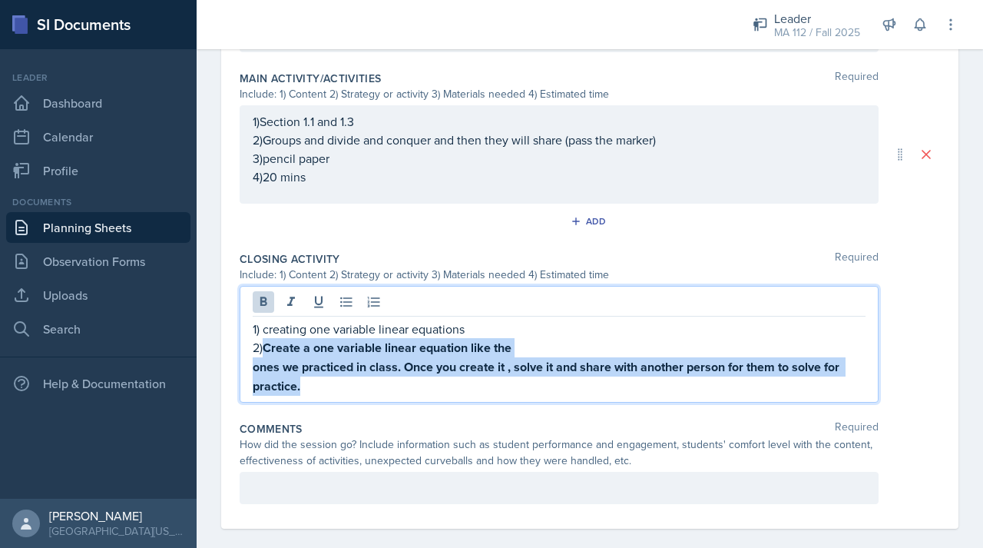
drag, startPoint x: 306, startPoint y: 409, endPoint x: 263, endPoint y: 369, distance: 58.2
click at [263, 369] on div "1) creating one variable linear equations 2) Create a one variable linear equat…" at bounding box center [559, 357] width 613 height 76
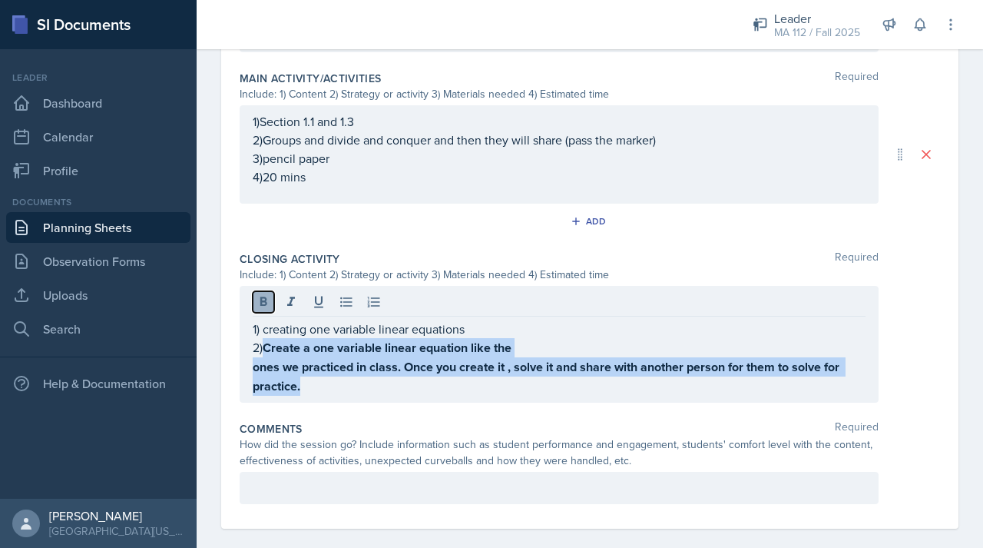
click at [266, 309] on icon at bounding box center [263, 301] width 15 height 15
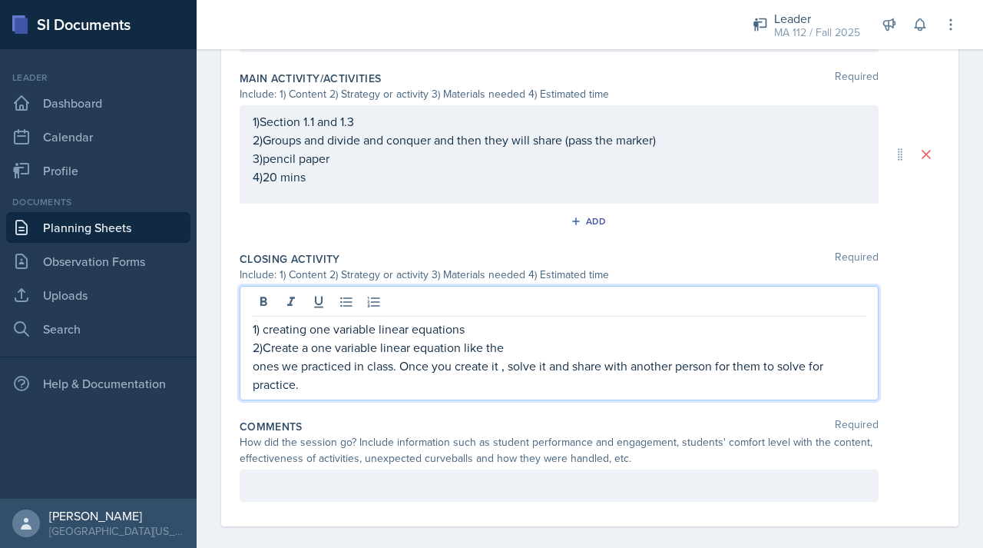
click at [319, 393] on p "ones we practiced in class. Once you create it , solve it and share with anothe…" at bounding box center [559, 374] width 613 height 37
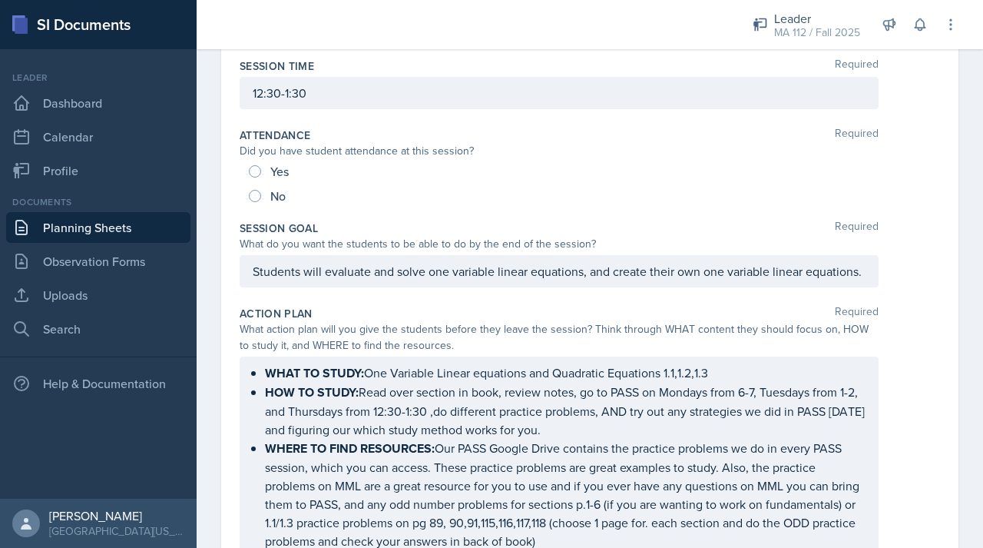
scroll to position [0, 0]
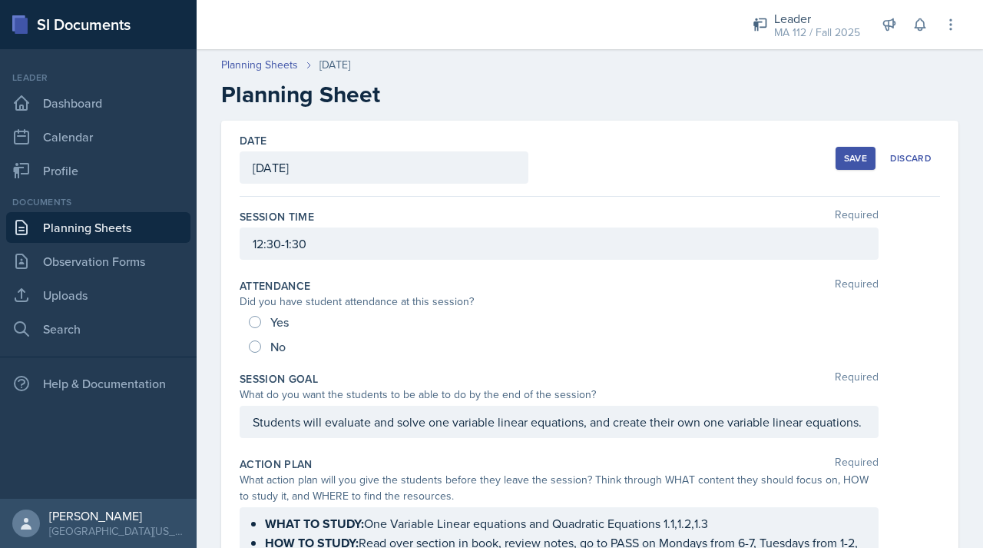
click at [851, 157] on div "Save" at bounding box center [855, 158] width 23 height 12
